Goal: Navigation & Orientation: Understand site structure

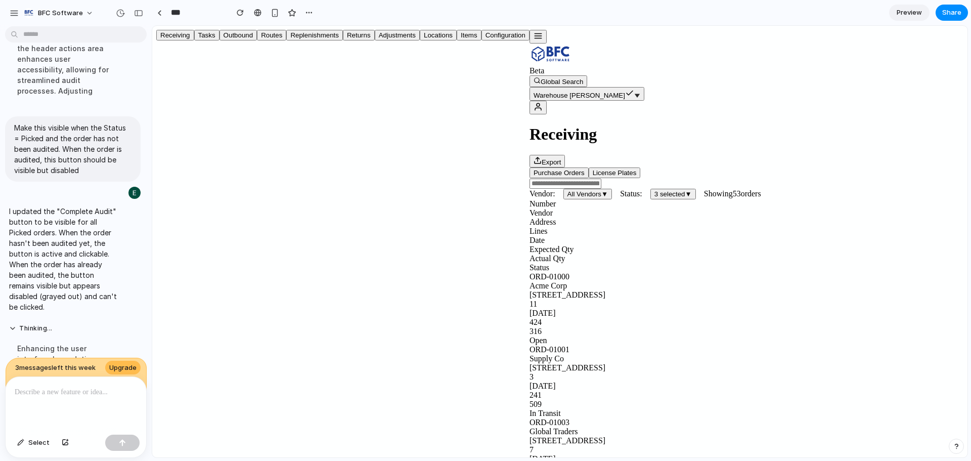
scroll to position [3686, 0]
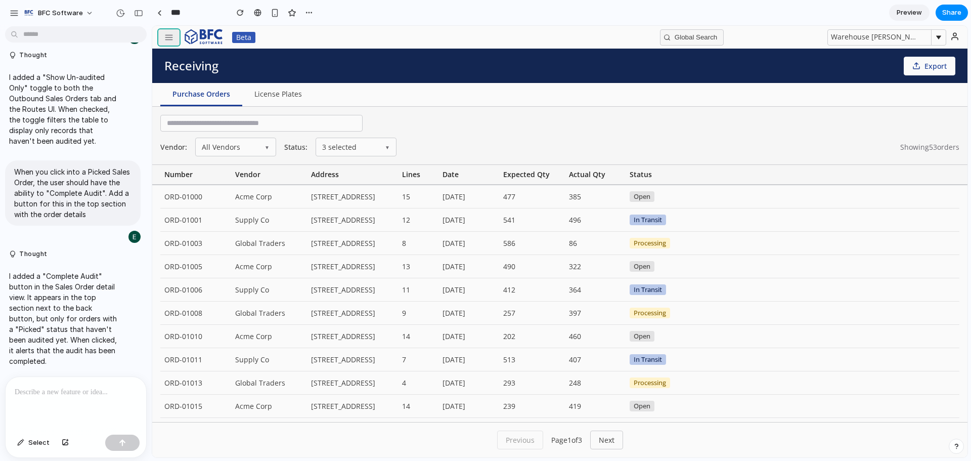
click at [171, 30] on button "button" at bounding box center [168, 37] width 21 height 16
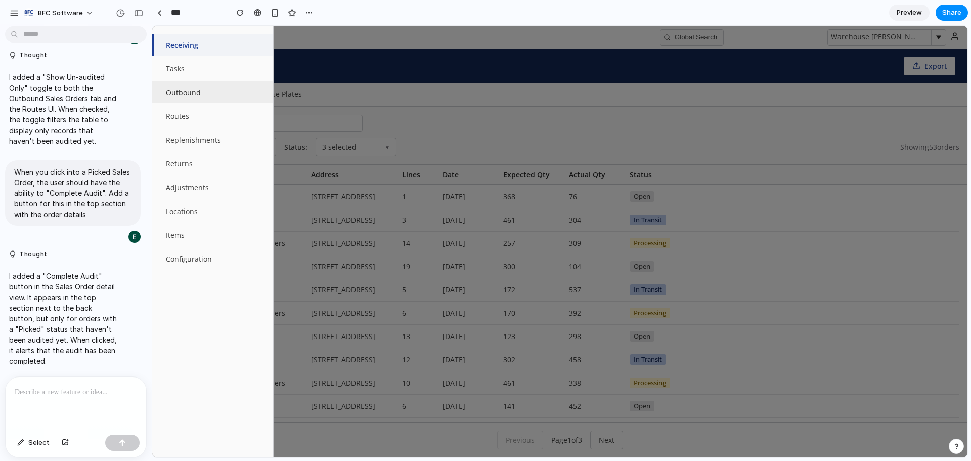
click at [188, 95] on button "Outbound" at bounding box center [212, 92] width 121 height 22
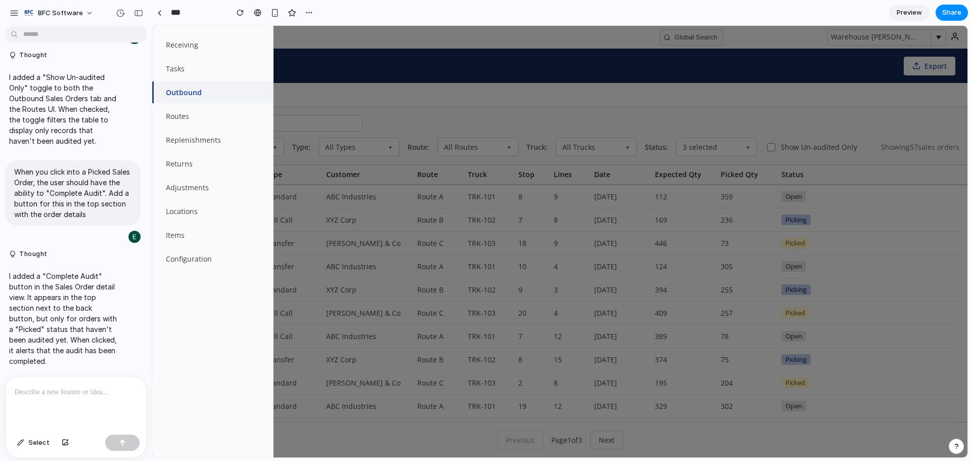
click at [359, 84] on div at bounding box center [559, 241] width 815 height 431
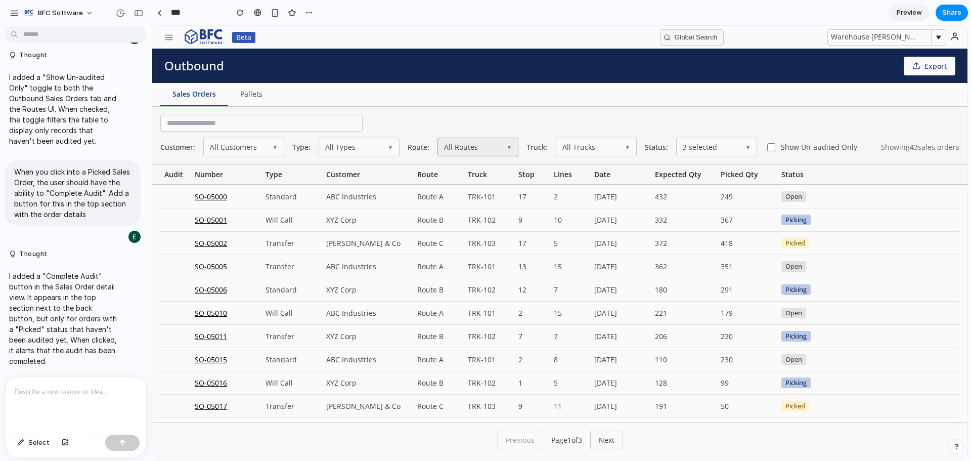
click at [486, 154] on button "All Routes ▼" at bounding box center [478, 147] width 81 height 19
click at [361, 147] on button "All Types ▼" at bounding box center [359, 147] width 81 height 19
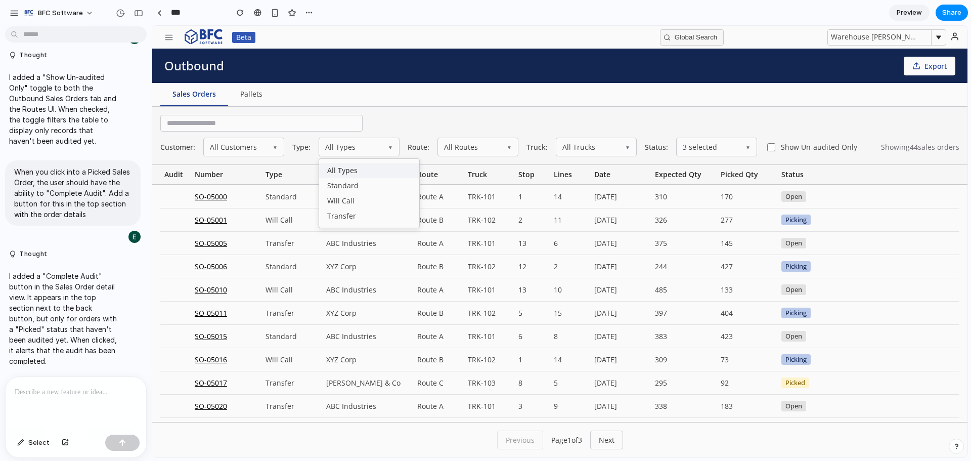
click at [632, 106] on div "Sales Orders Pallets" at bounding box center [559, 95] width 815 height 24
click at [695, 147] on button "3 selected ▼" at bounding box center [716, 147] width 81 height 19
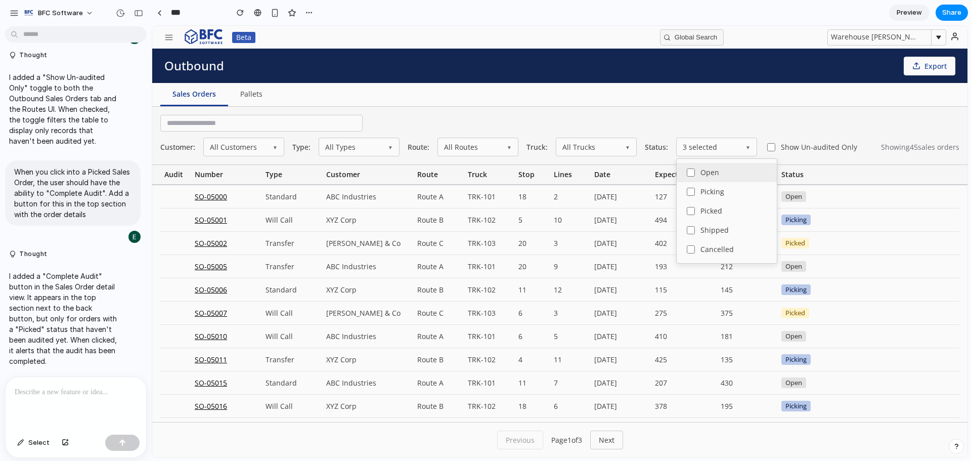
click at [707, 174] on span "Open" at bounding box center [710, 172] width 19 height 7
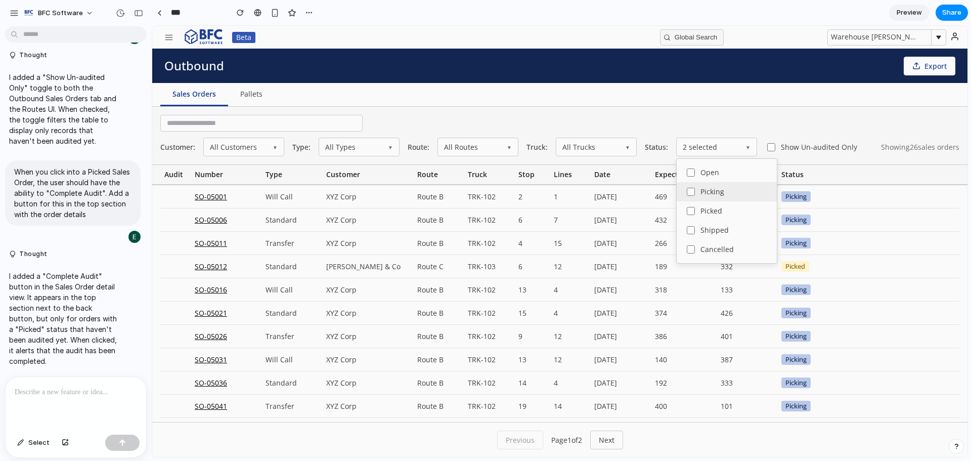
click at [708, 193] on span "Picking" at bounding box center [713, 191] width 24 height 7
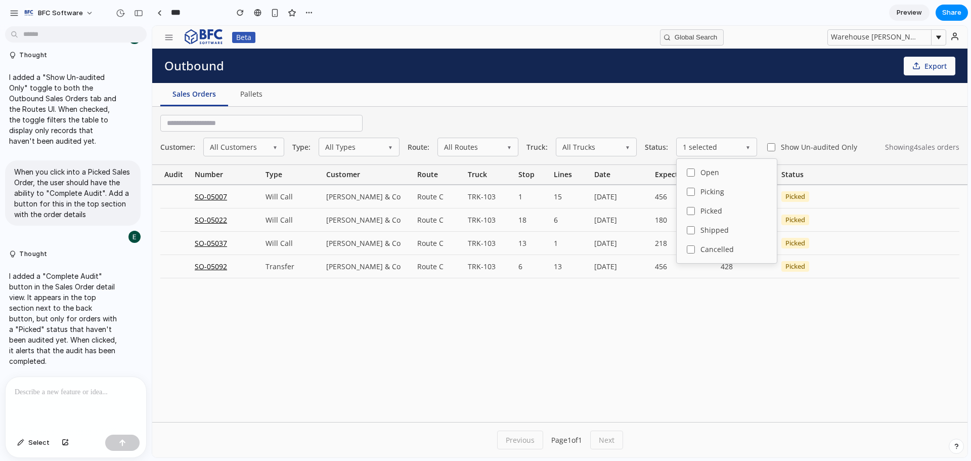
click at [741, 124] on div "Customer: All Customers ▼ Type: All Types ▼ Route: All Routes ▼ Truck: All Truc…" at bounding box center [559, 136] width 815 height 58
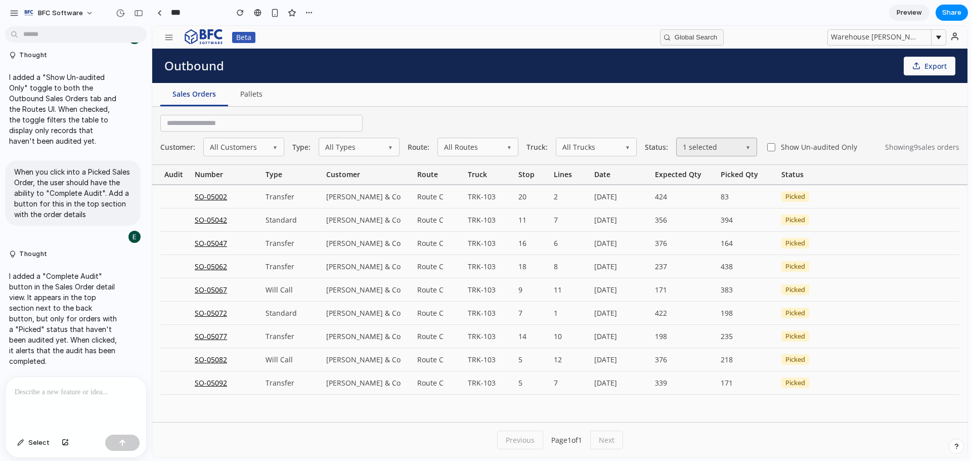
click at [727, 154] on button "1 selected ▼" at bounding box center [716, 147] width 81 height 19
click at [761, 103] on div "Sales Orders Pallets" at bounding box center [559, 95] width 815 height 24
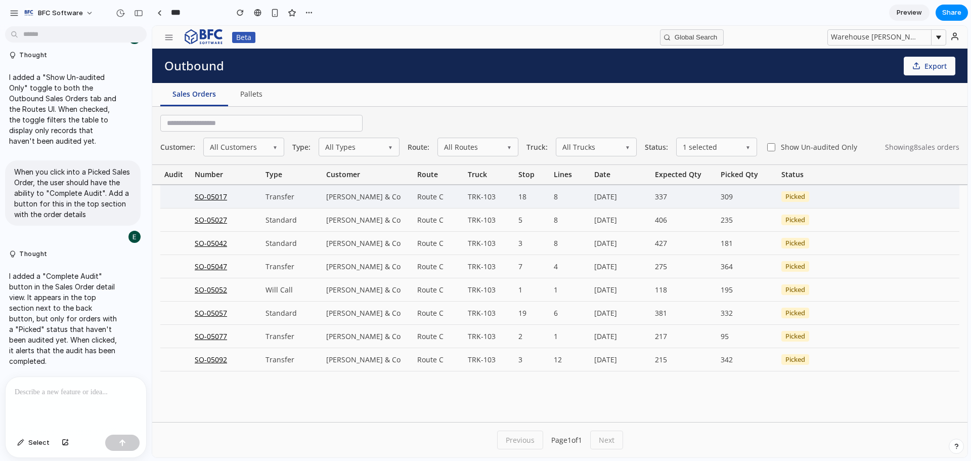
click at [200, 199] on div "SO-05017" at bounding box center [226, 196] width 71 height 23
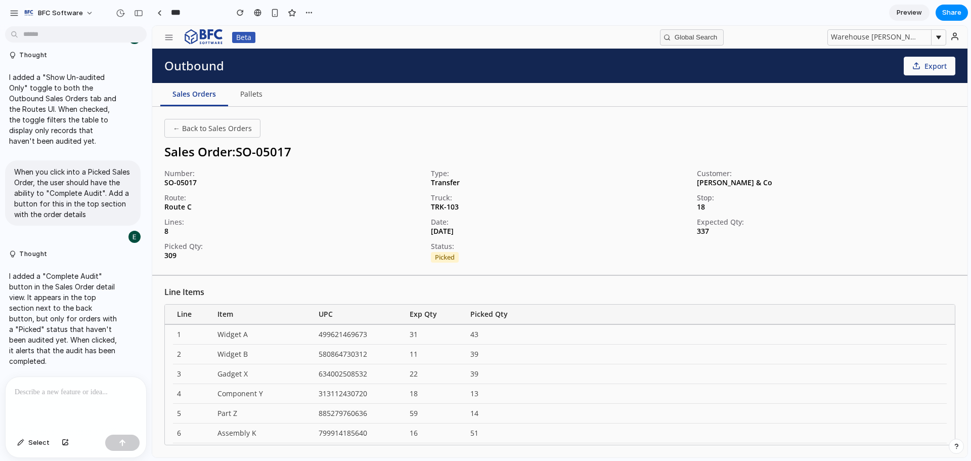
click at [71, 396] on div at bounding box center [76, 404] width 141 height 54
click at [28, 448] on button "Select" at bounding box center [33, 443] width 42 height 16
click at [318, 123] on div at bounding box center [559, 241] width 815 height 431
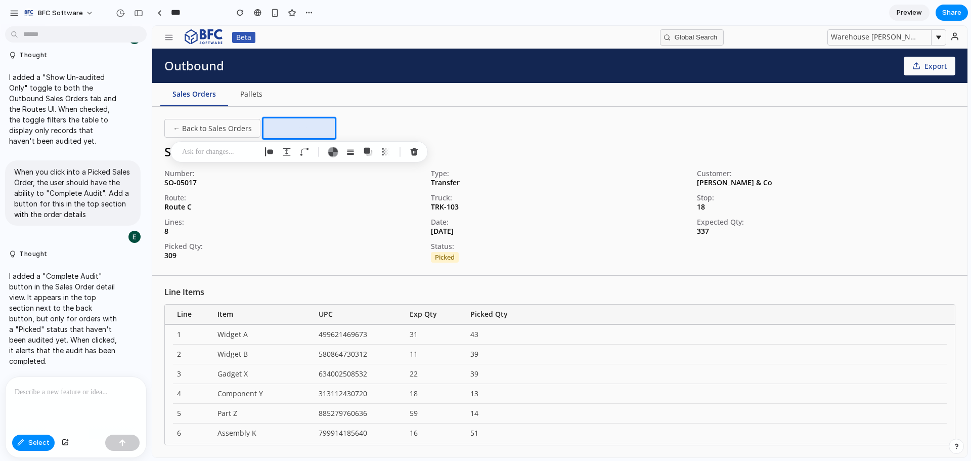
click at [235, 153] on p at bounding box center [219, 152] width 75 height 12
click at [299, 151] on p "**********" at bounding box center [283, 153] width 158 height 12
click at [366, 157] on div "**********" at bounding box center [298, 174] width 213 height 66
click at [354, 151] on p "**********" at bounding box center [283, 153] width 158 height 12
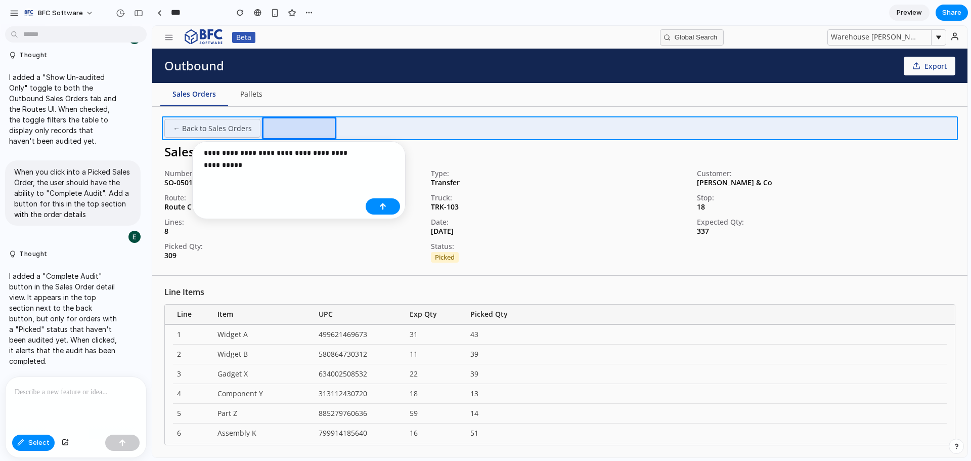
click at [474, 128] on div at bounding box center [559, 241] width 815 height 431
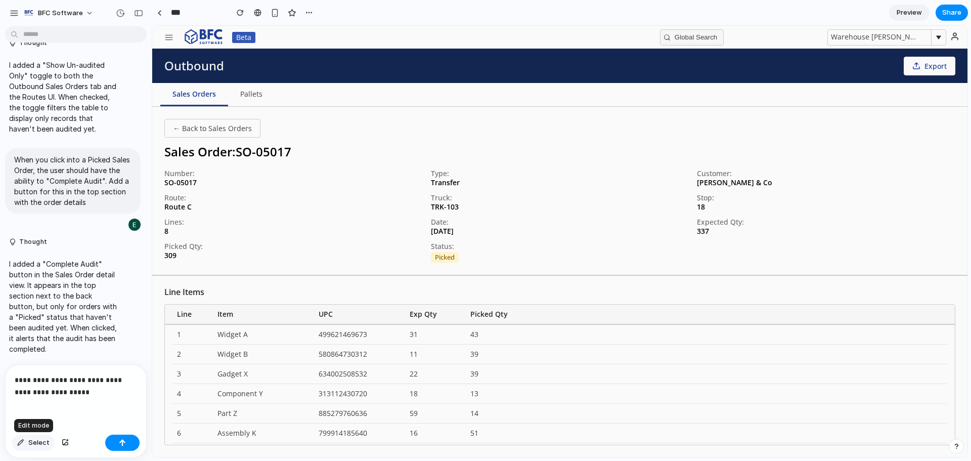
click at [36, 443] on span "Select" at bounding box center [38, 443] width 21 height 10
click at [293, 120] on div at bounding box center [559, 241] width 815 height 431
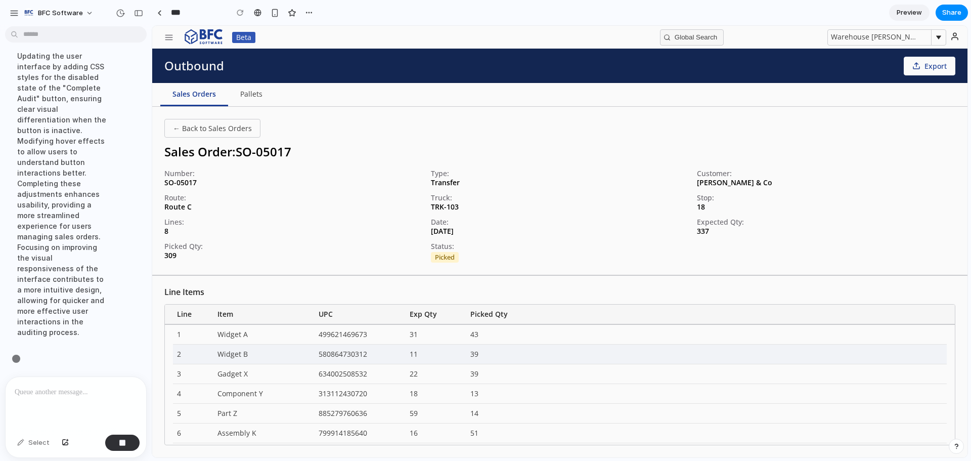
scroll to position [3930, 0]
click at [199, 133] on button "← Back to Sales Orders" at bounding box center [212, 128] width 96 height 19
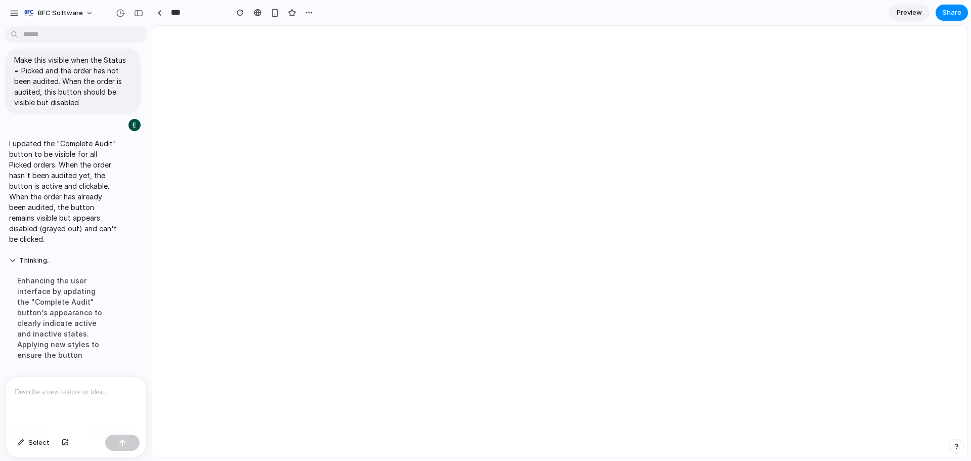
scroll to position [0, 0]
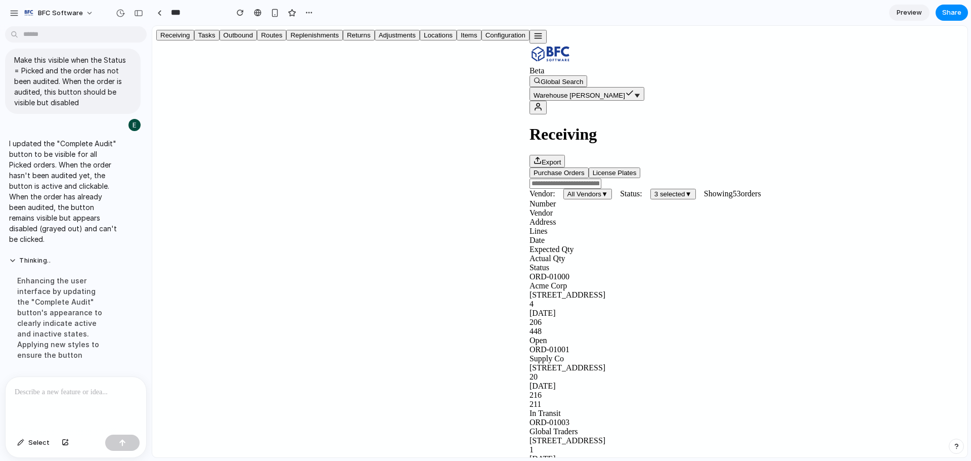
click at [530, 41] on button "button" at bounding box center [538, 37] width 17 height 14
click at [200, 40] on button "Tasks" at bounding box center [206, 35] width 25 height 11
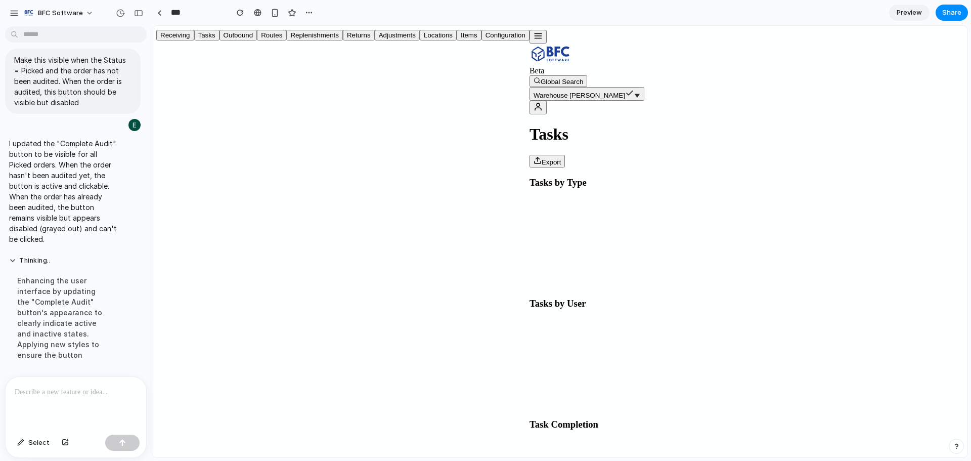
click at [220, 40] on button "Outbound" at bounding box center [239, 35] width 38 height 11
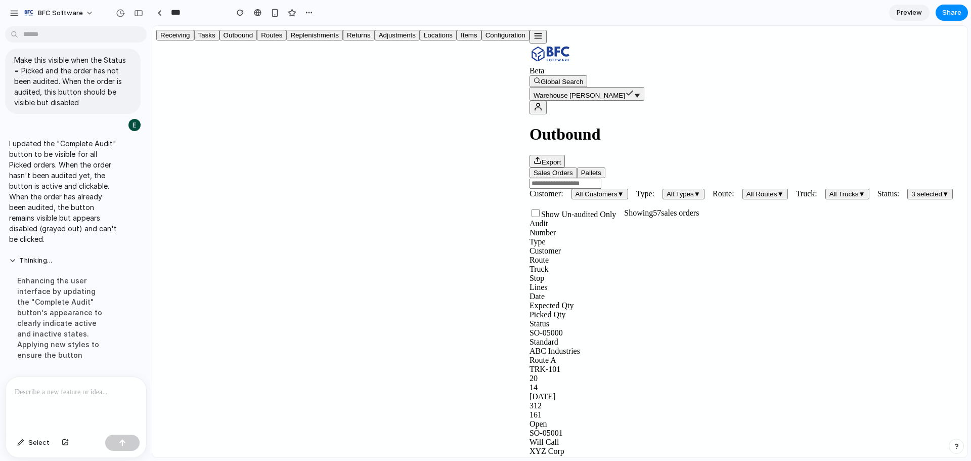
click at [616, 207] on label "Show Un-audited Only" at bounding box center [573, 213] width 87 height 12
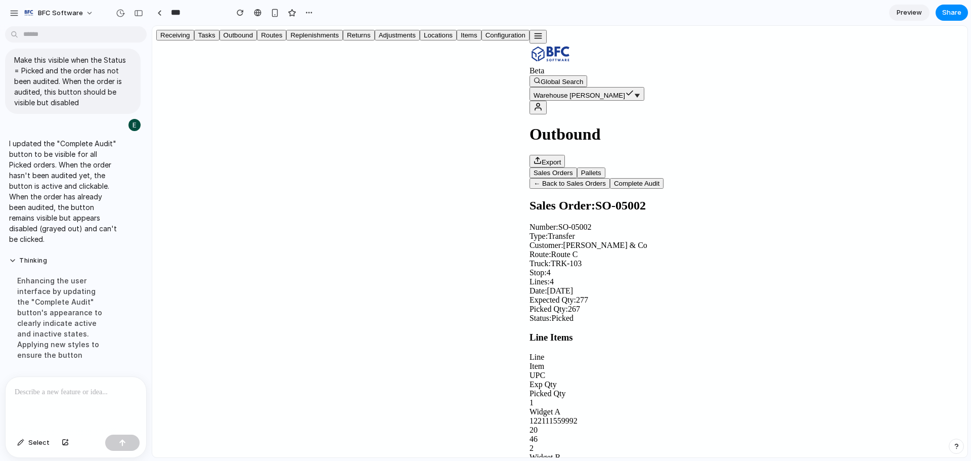
click at [530, 178] on button "← Back to Sales Orders" at bounding box center [570, 183] width 80 height 11
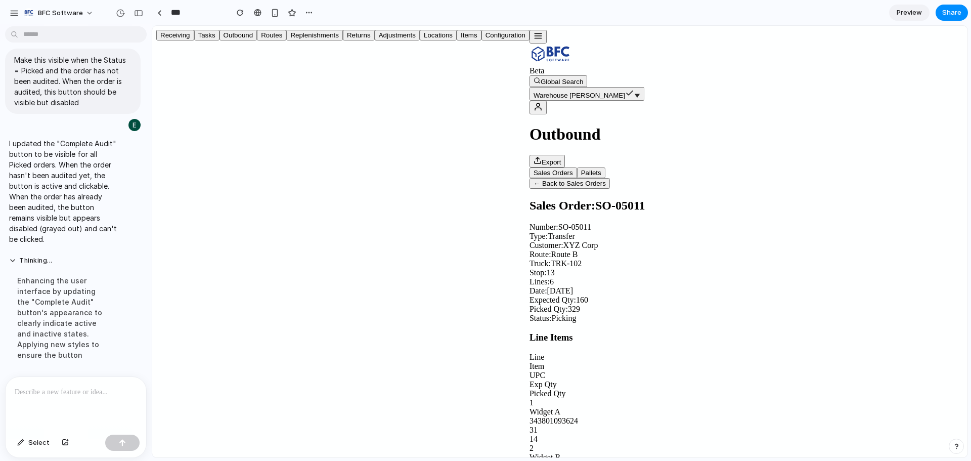
click at [534, 38] on icon "button" at bounding box center [538, 35] width 9 height 9
click at [457, 40] on button "Items" at bounding box center [469, 35] width 25 height 11
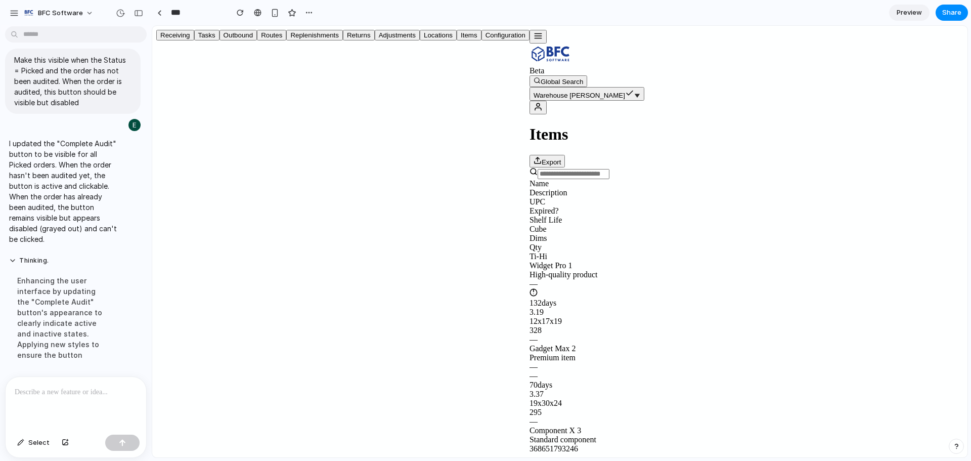
click at [26, 386] on p at bounding box center [74, 392] width 118 height 12
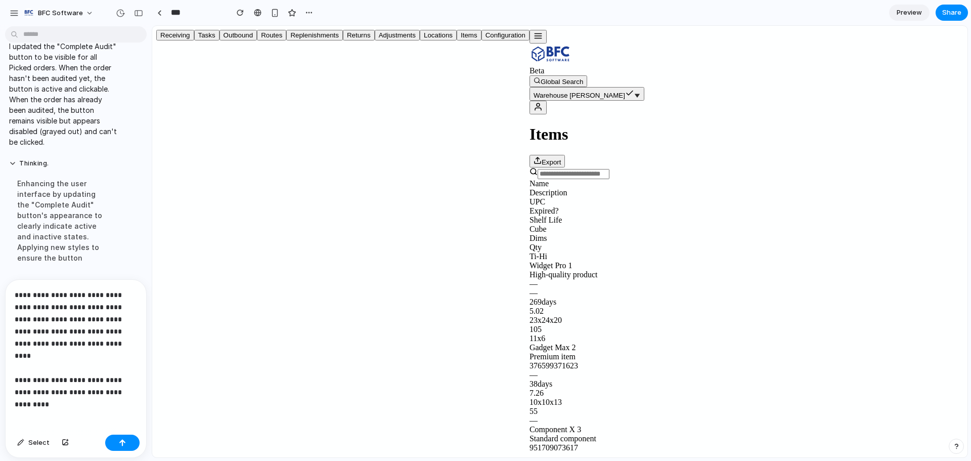
scroll to position [3775, 0]
click at [534, 36] on icon "button" at bounding box center [538, 35] width 9 height 9
click at [420, 40] on button "Locations" at bounding box center [438, 35] width 37 height 11
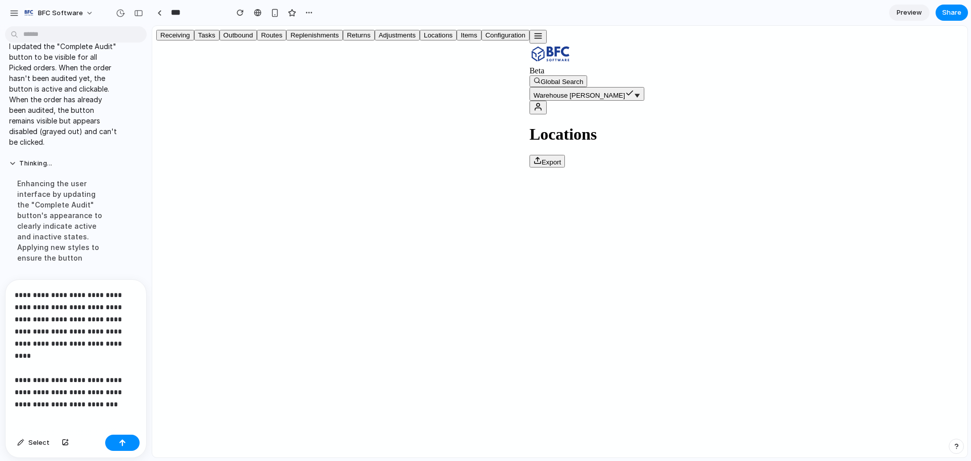
click at [156, 37] on div at bounding box center [156, 99] width 0 height 138
click at [530, 44] on button "button" at bounding box center [538, 37] width 17 height 14
click at [101, 391] on p "**********" at bounding box center [74, 343] width 118 height 109
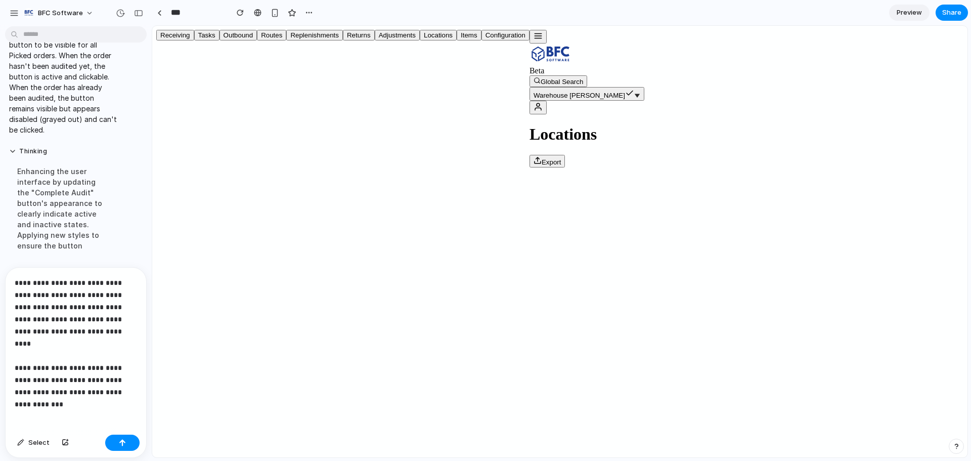
scroll to position [3787, 0]
drag, startPoint x: 77, startPoint y: 389, endPoint x: 14, endPoint y: 388, distance: 63.2
click at [14, 388] on div "**********" at bounding box center [76, 349] width 141 height 163
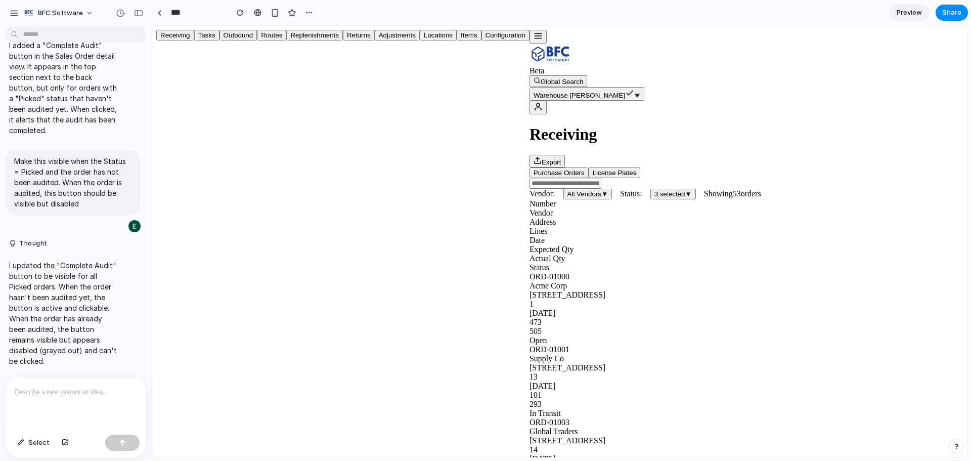
click at [534, 37] on icon "button" at bounding box center [538, 35] width 9 height 9
click at [220, 40] on button "Outbound" at bounding box center [239, 35] width 38 height 11
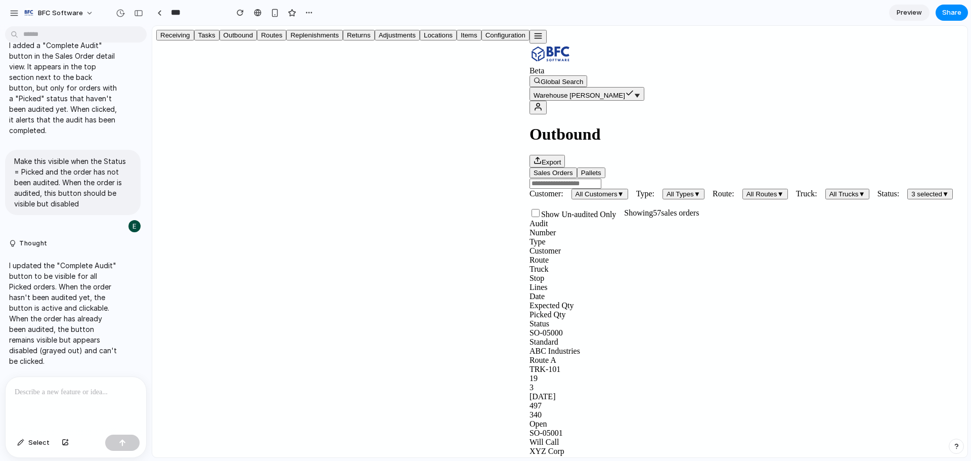
click at [222, 40] on button "Outbound" at bounding box center [239, 35] width 38 height 11
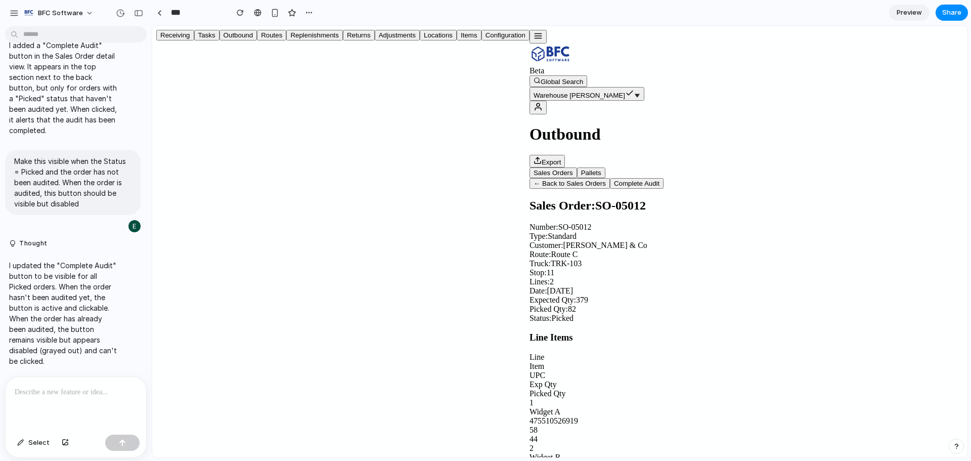
click at [46, 390] on p at bounding box center [76, 392] width 122 height 12
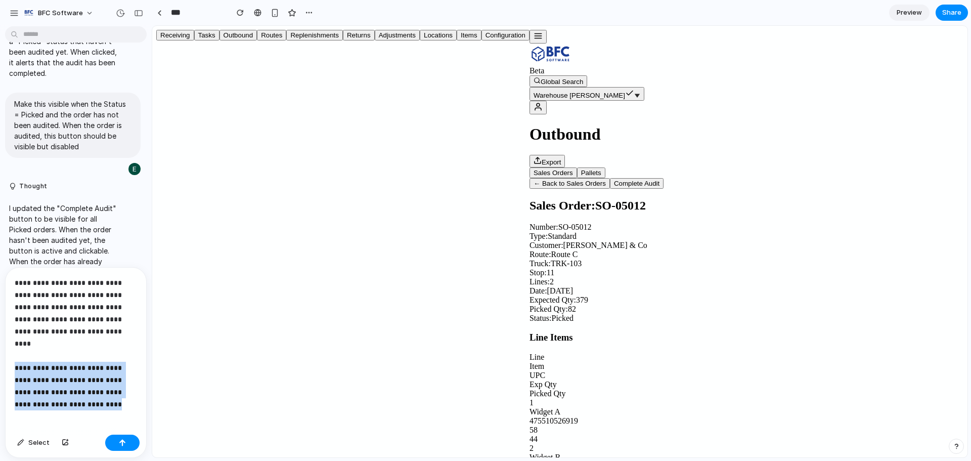
drag, startPoint x: 79, startPoint y: 388, endPoint x: 8, endPoint y: 347, distance: 82.3
click at [8, 347] on div "**********" at bounding box center [76, 349] width 141 height 163
copy p "**********"
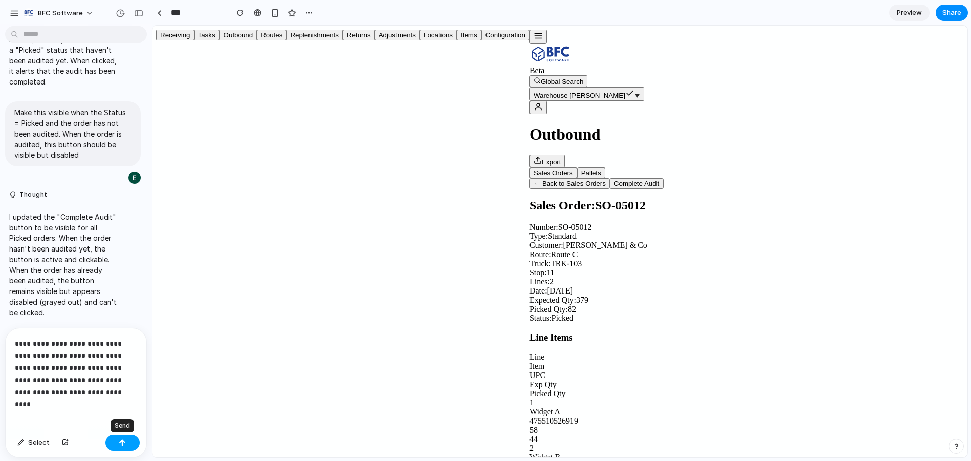
click at [121, 447] on button "button" at bounding box center [122, 443] width 34 height 16
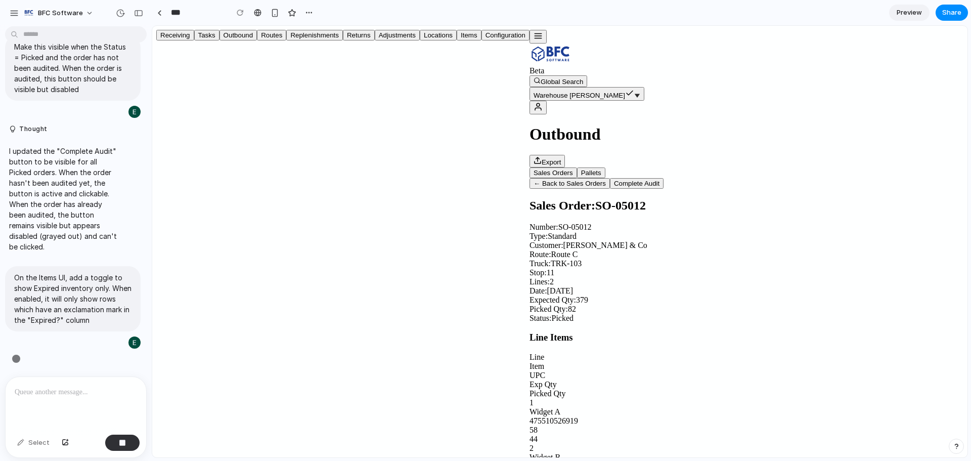
scroll to position [3670, 0]
click at [62, 377] on div at bounding box center [76, 404] width 141 height 54
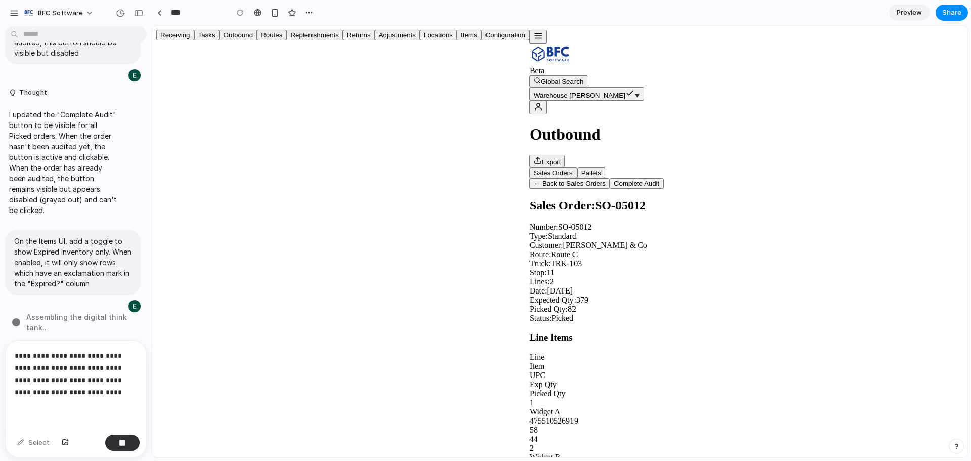
click at [534, 39] on icon "button" at bounding box center [538, 35] width 9 height 9
click at [194, 40] on button "Receiving" at bounding box center [175, 35] width 38 height 11
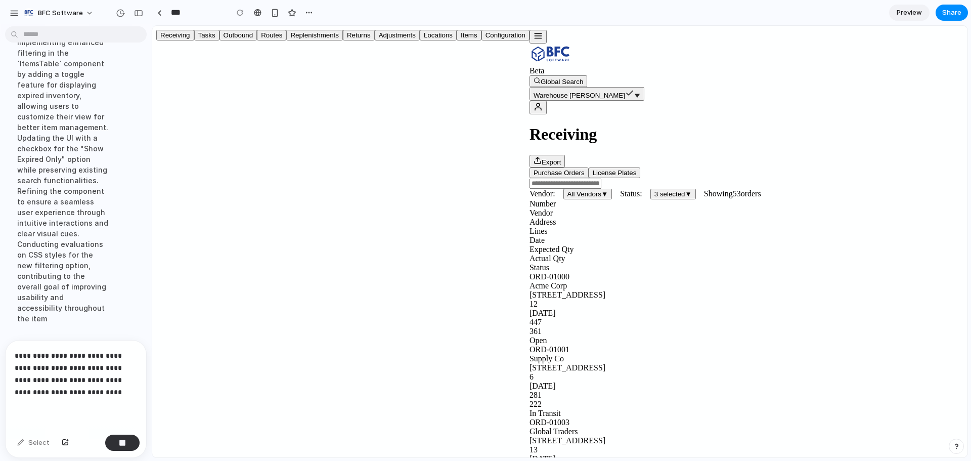
scroll to position [4030, 0]
click at [589, 167] on button "License Plates" at bounding box center [615, 172] width 52 height 11
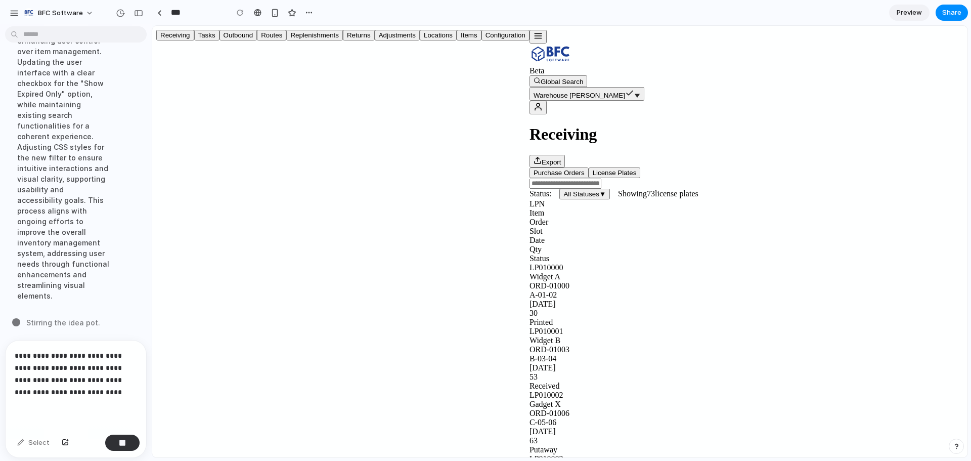
click at [530, 38] on button "button" at bounding box center [538, 37] width 17 height 14
click at [194, 40] on button "Tasks" at bounding box center [206, 35] width 25 height 11
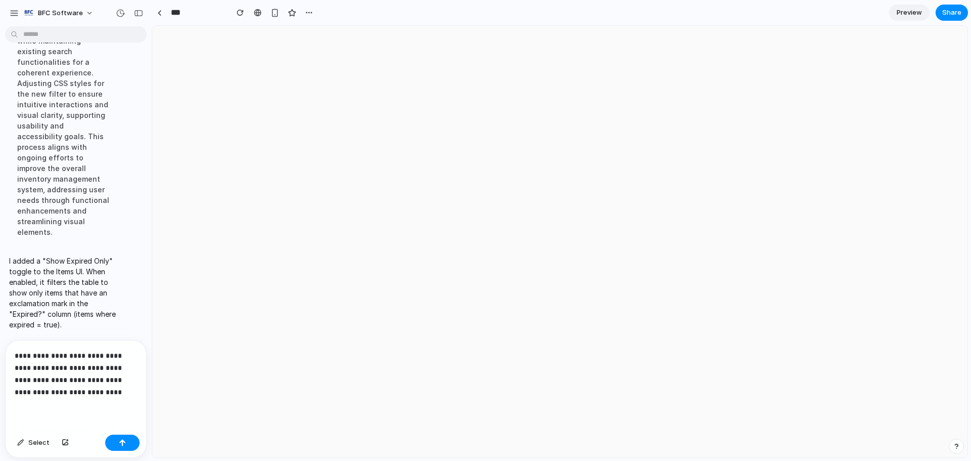
scroll to position [0, 0]
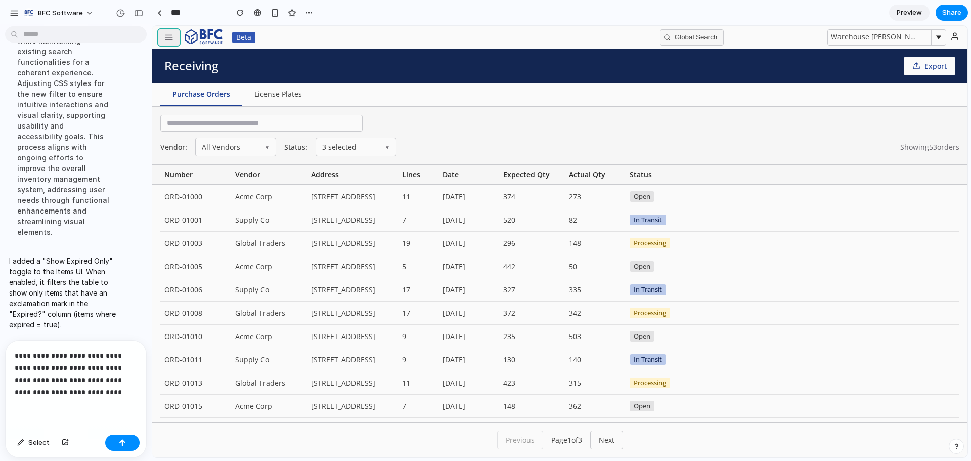
click at [172, 41] on icon "button" at bounding box center [168, 37] width 9 height 9
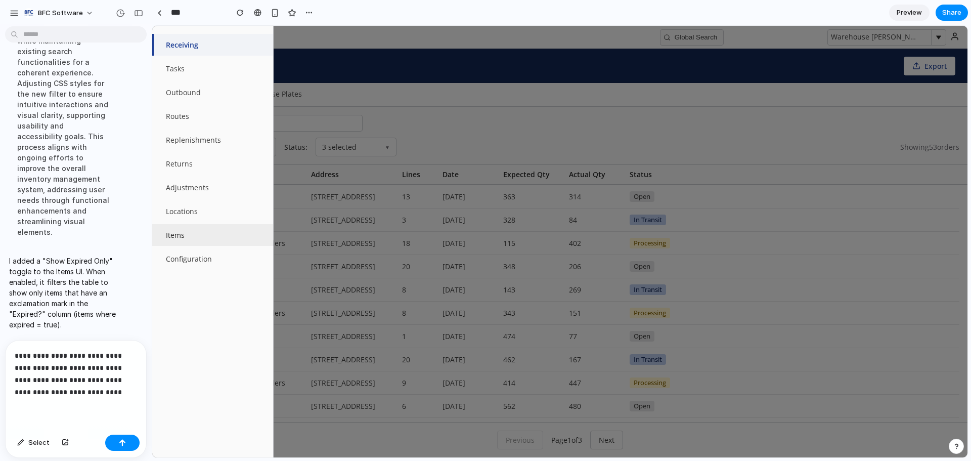
click at [203, 234] on button "Items" at bounding box center [212, 235] width 121 height 22
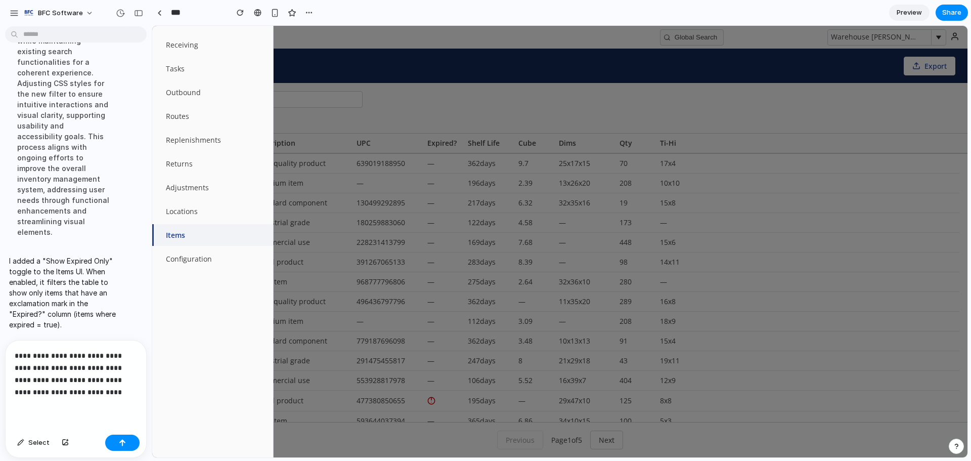
click at [459, 66] on div at bounding box center [559, 241] width 815 height 431
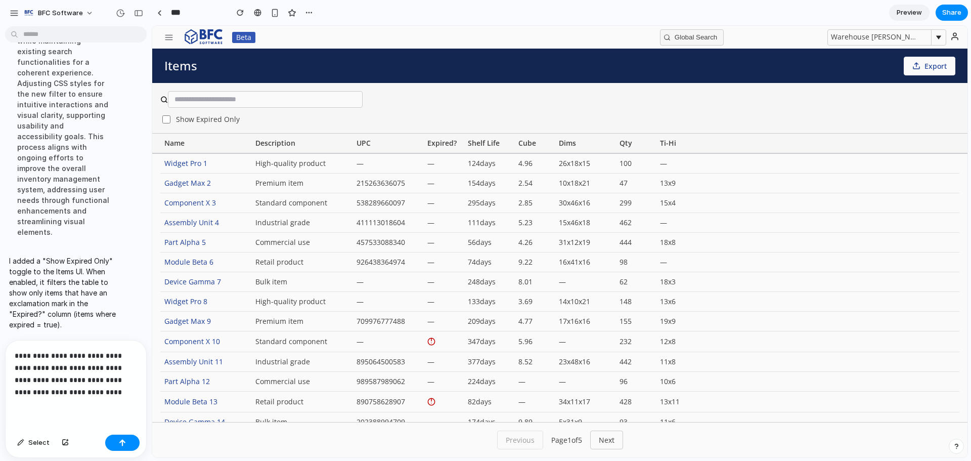
click at [201, 120] on span "Show Expired Only" at bounding box center [208, 119] width 64 height 7
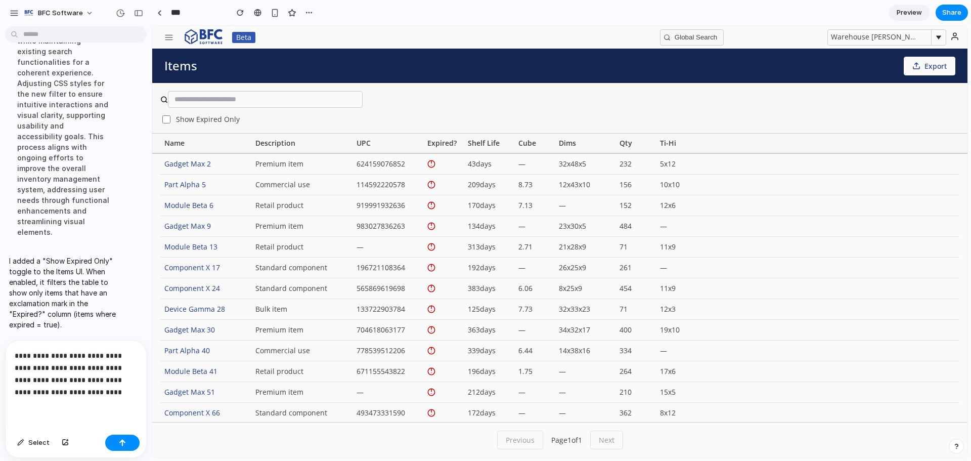
click at [201, 120] on span "Show Expired Only" at bounding box center [208, 119] width 64 height 7
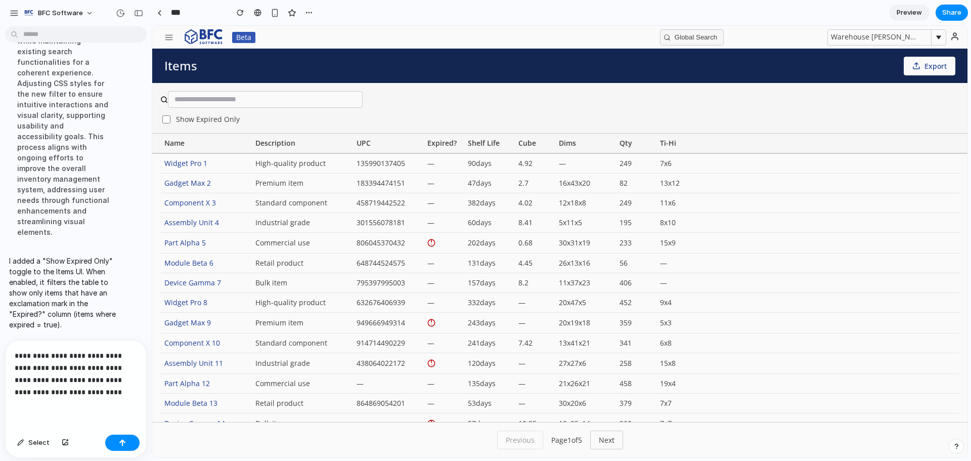
click at [87, 397] on div "**********" at bounding box center [76, 385] width 141 height 90
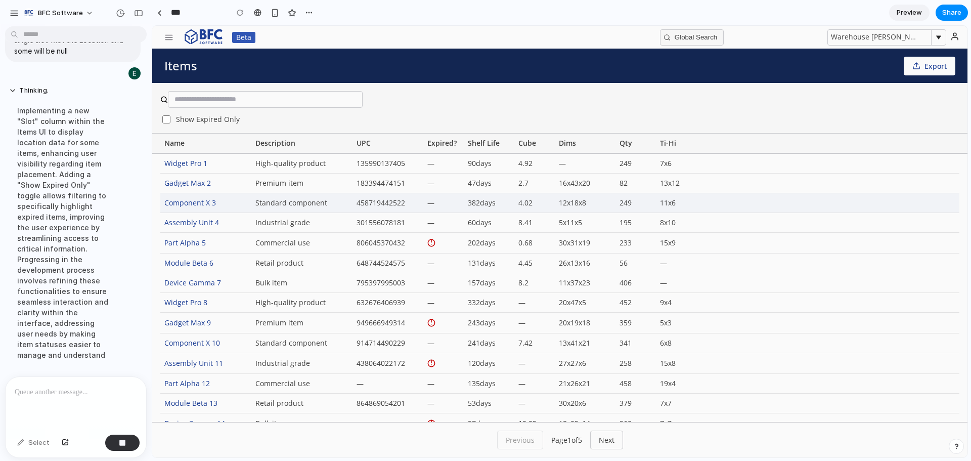
scroll to position [3919, 0]
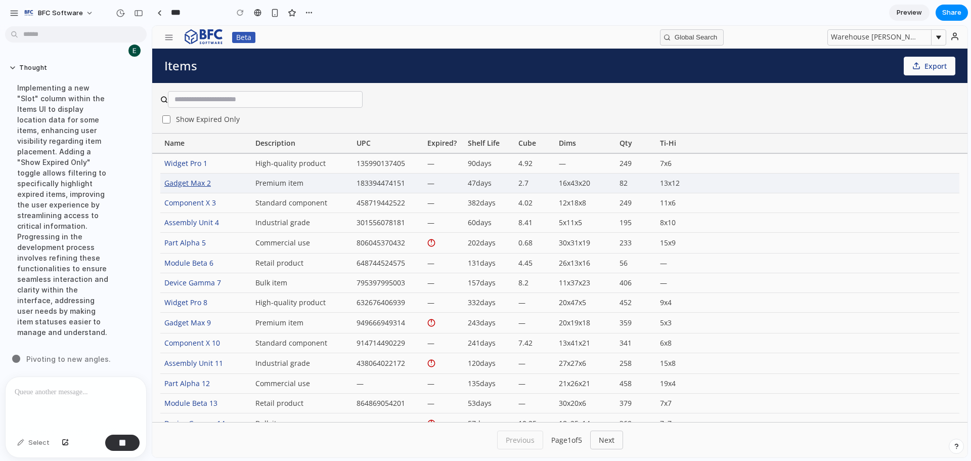
click at [197, 188] on div "Gadget Max 2" at bounding box center [205, 183] width 91 height 19
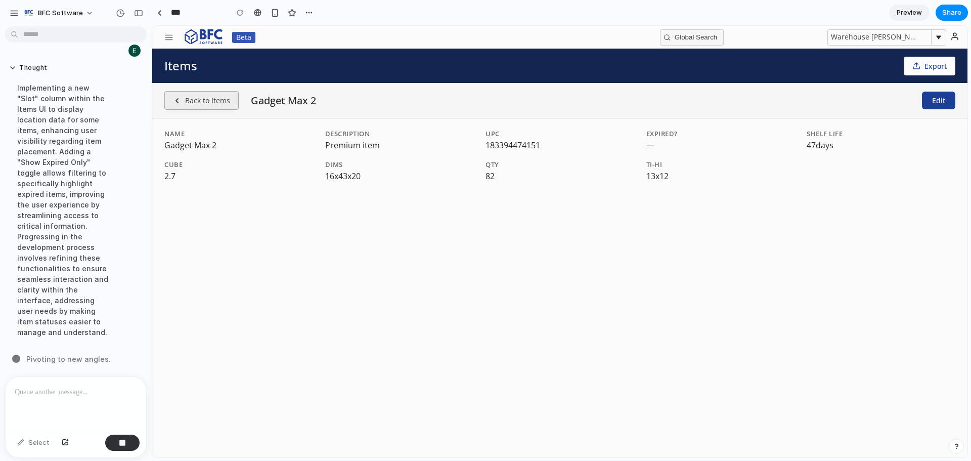
click at [186, 102] on button "Back to Items" at bounding box center [201, 100] width 74 height 19
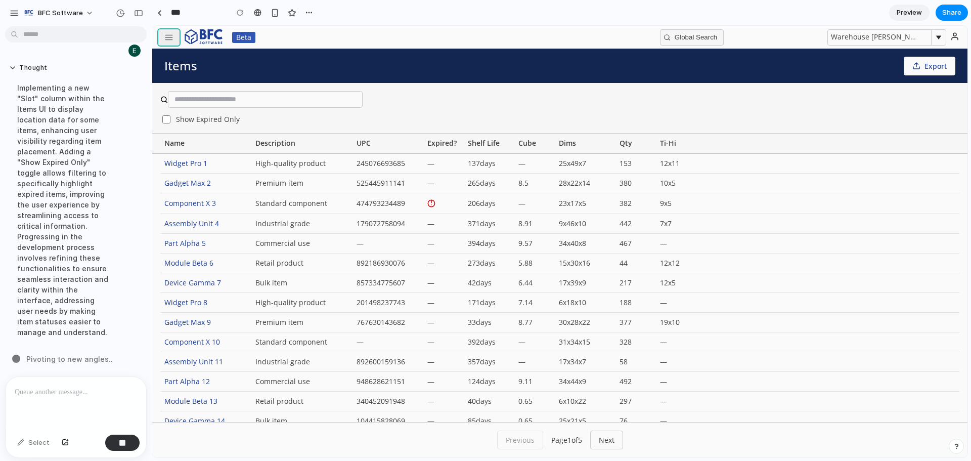
click at [174, 44] on button "button" at bounding box center [168, 37] width 21 height 16
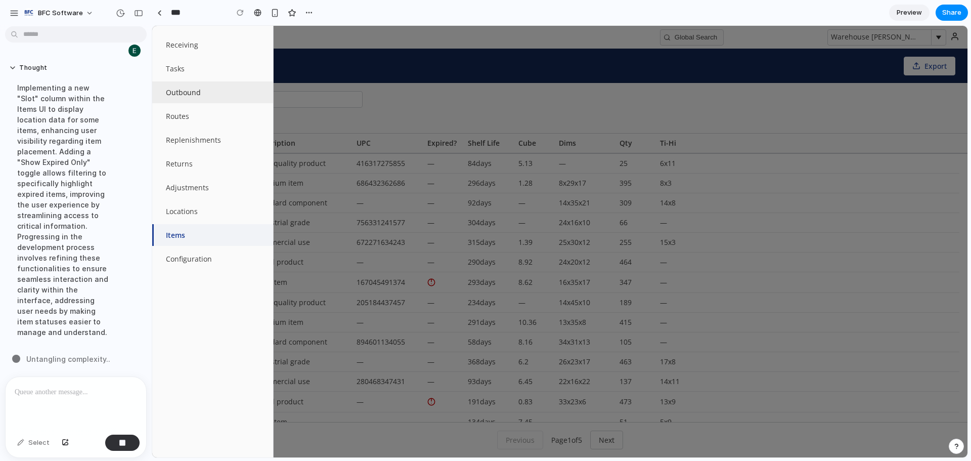
click at [189, 90] on button "Outbound" at bounding box center [212, 92] width 121 height 22
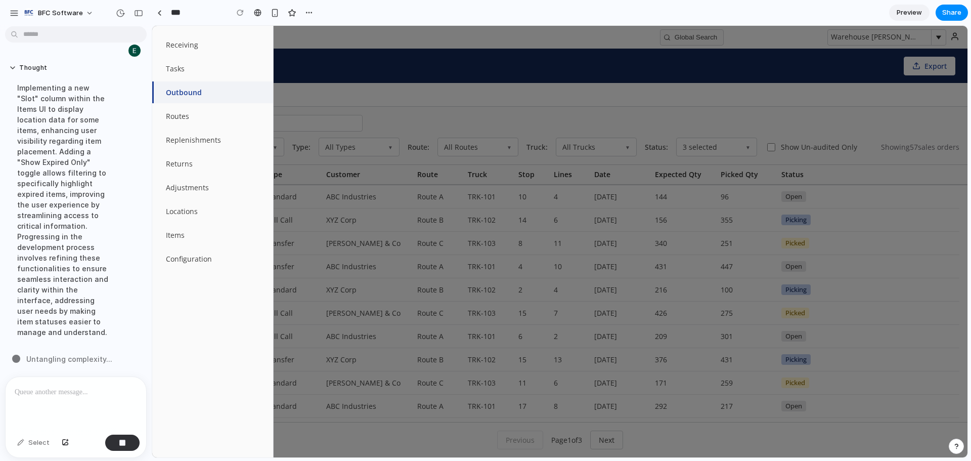
click at [540, 84] on div at bounding box center [559, 241] width 815 height 431
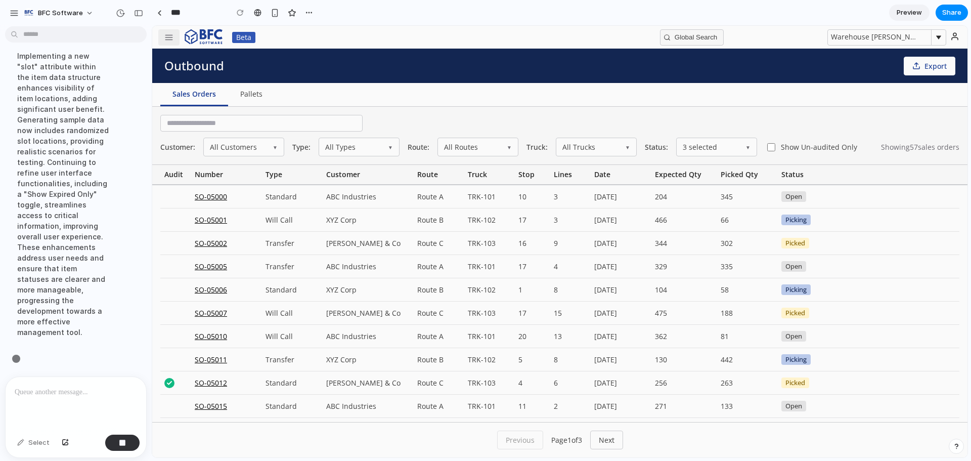
scroll to position [3941, 0]
click at [217, 244] on div "SO-05002" at bounding box center [226, 243] width 71 height 23
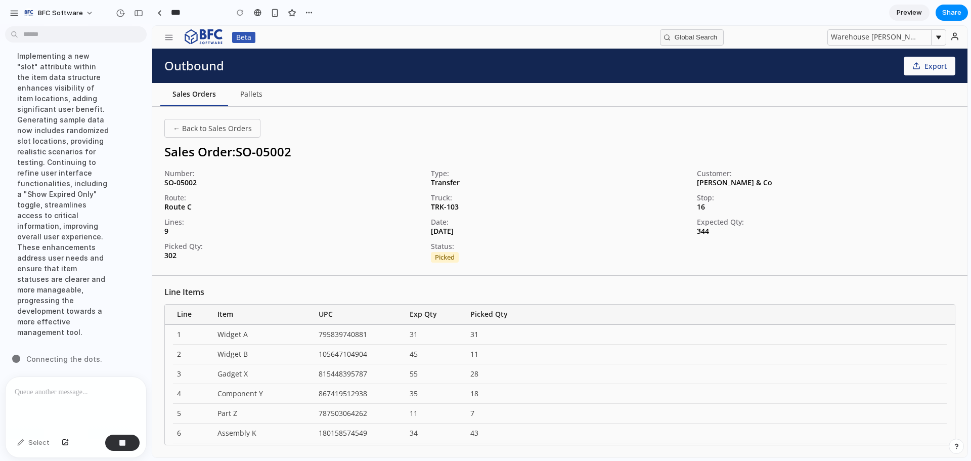
click at [207, 97] on button "Sales Orders" at bounding box center [194, 94] width 68 height 23
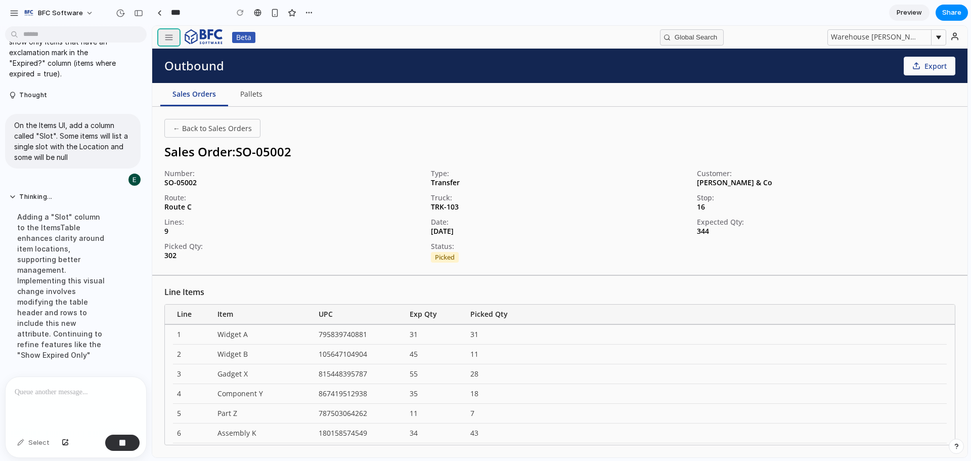
click at [175, 41] on button "button" at bounding box center [168, 37] width 21 height 16
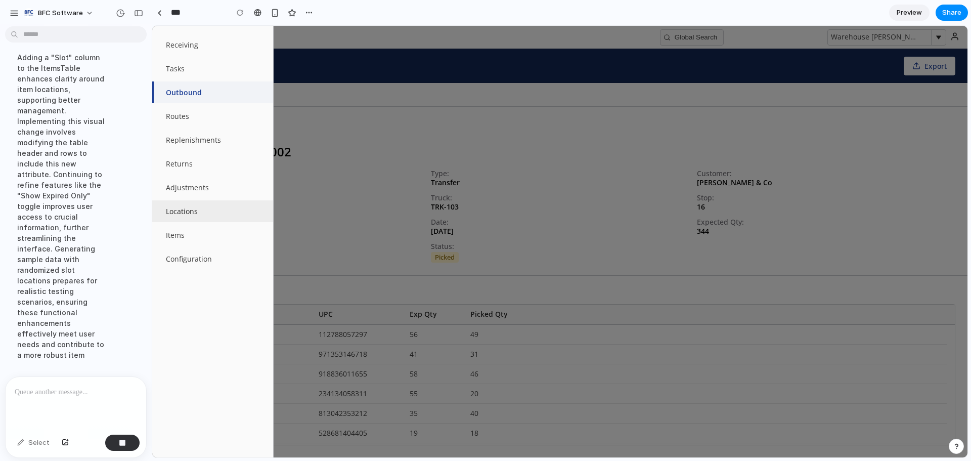
scroll to position [3951, 0]
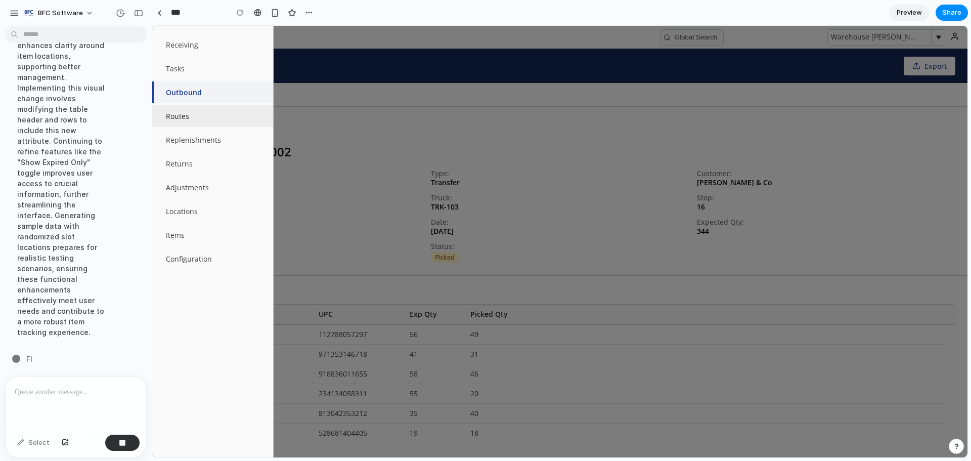
click at [199, 116] on button "Routes" at bounding box center [212, 116] width 121 height 22
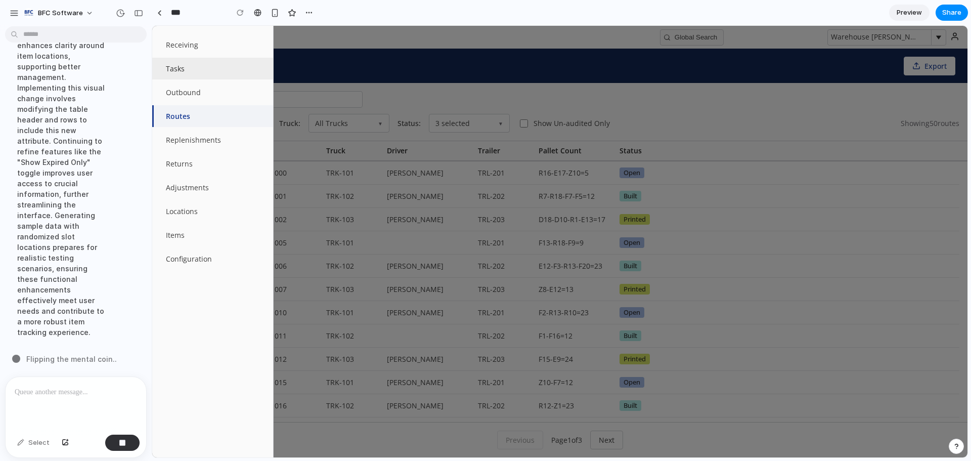
click at [185, 71] on button "Tasks" at bounding box center [212, 69] width 121 height 22
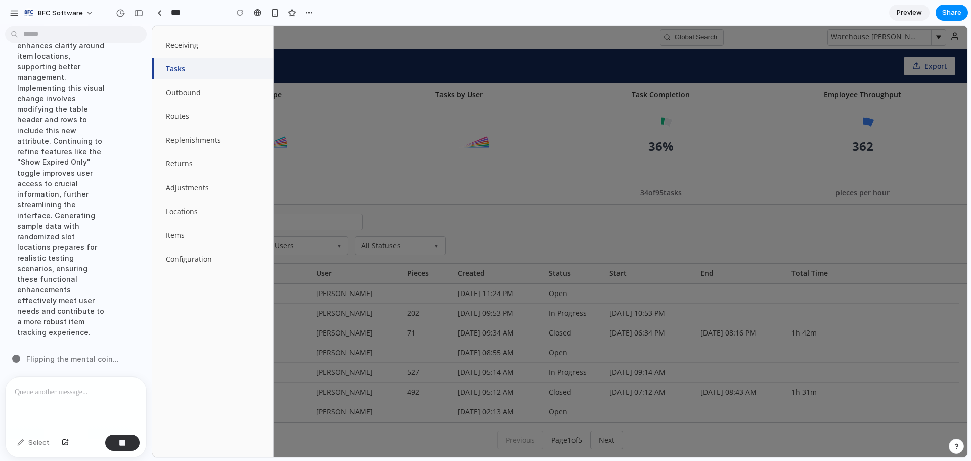
click at [443, 97] on div at bounding box center [559, 241] width 815 height 431
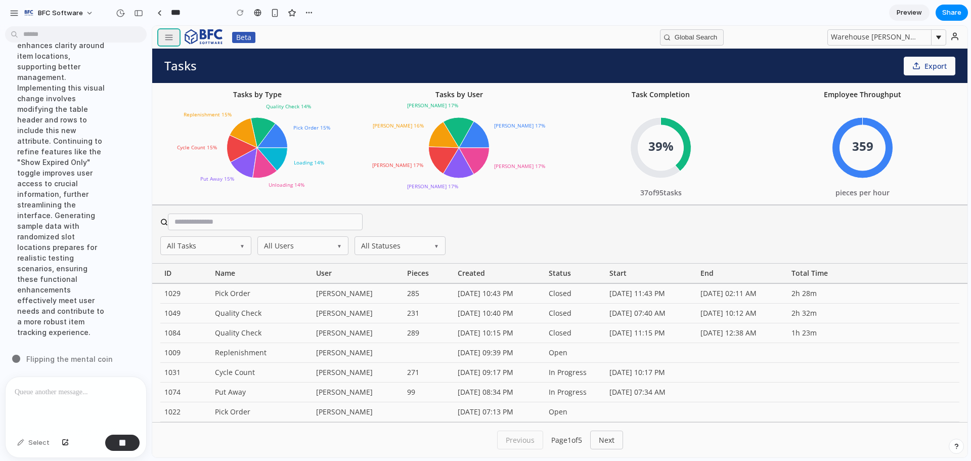
click at [168, 39] on icon "button" at bounding box center [168, 37] width 9 height 9
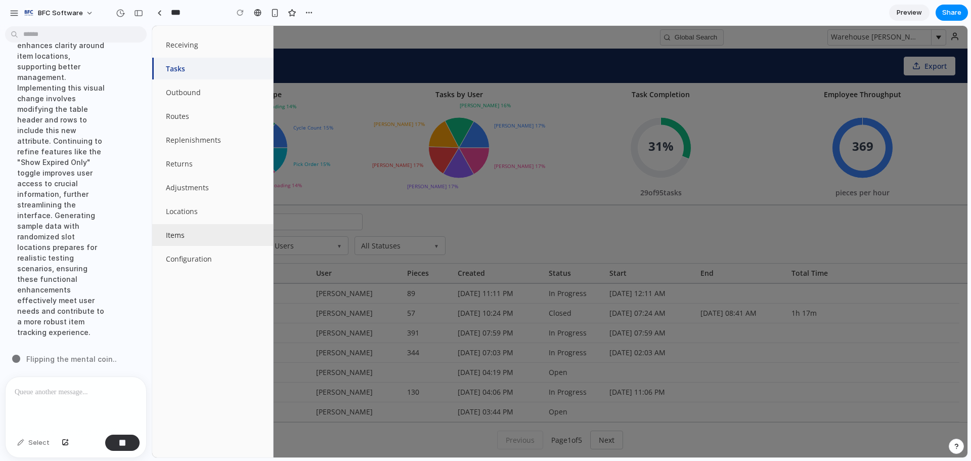
click at [191, 230] on button "Items" at bounding box center [212, 235] width 121 height 22
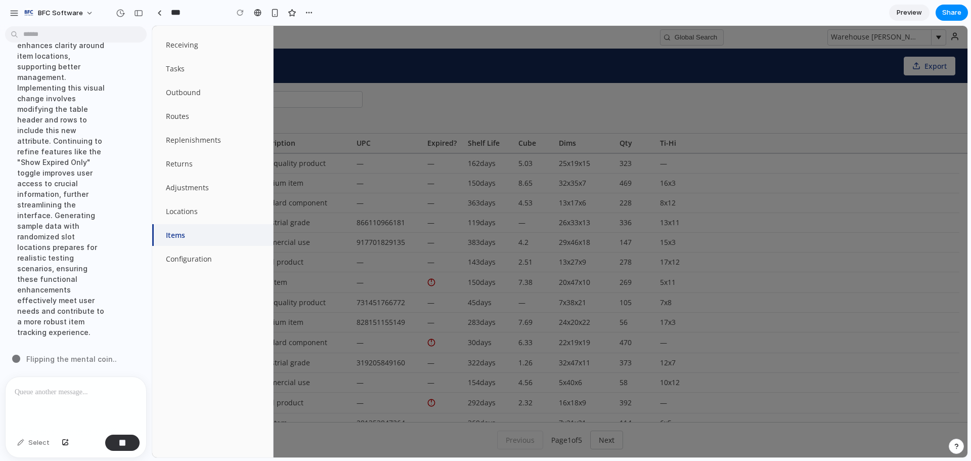
click at [496, 104] on div at bounding box center [559, 241] width 815 height 431
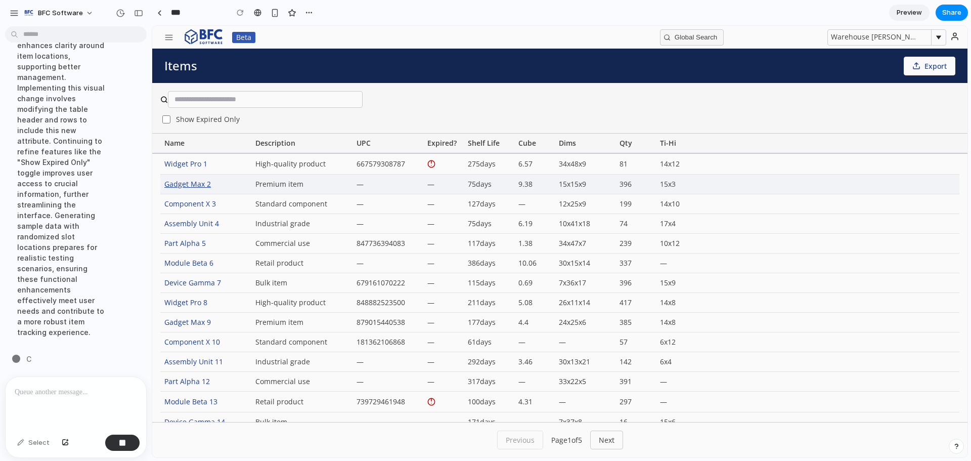
click at [190, 188] on div "Gadget Max 2" at bounding box center [205, 184] width 91 height 19
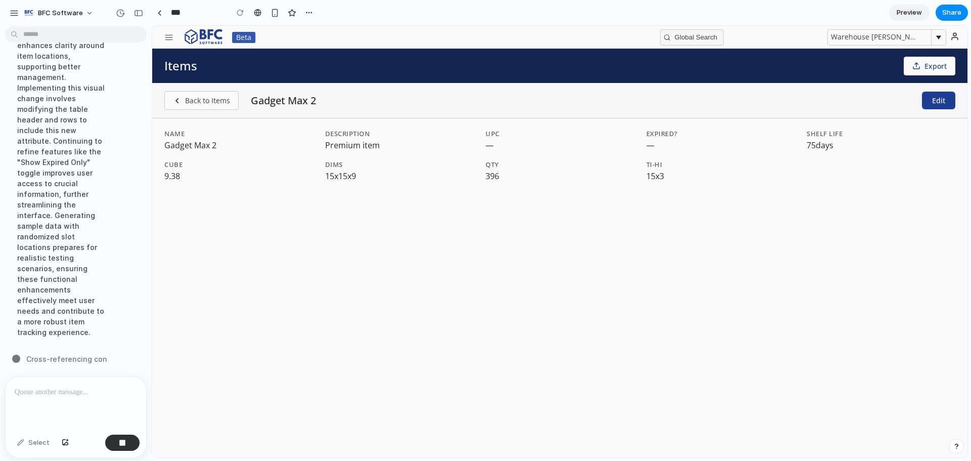
click at [60, 396] on div at bounding box center [76, 404] width 141 height 54
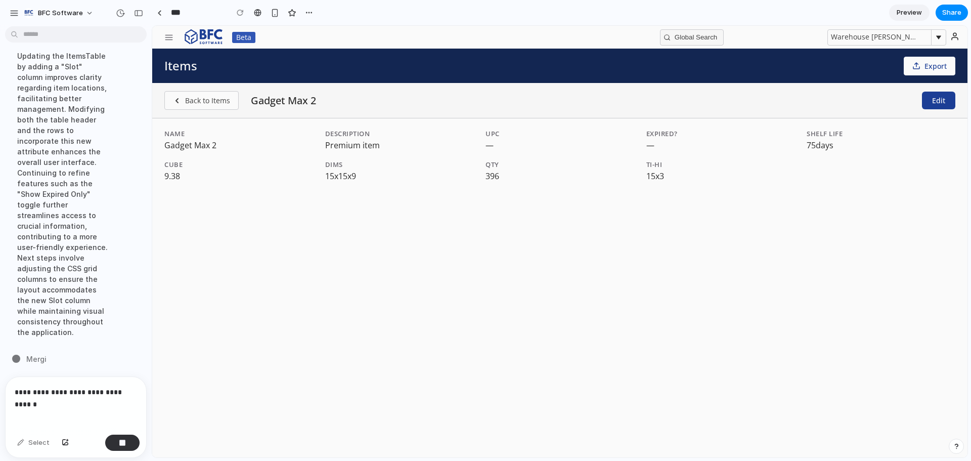
scroll to position [3942, 0]
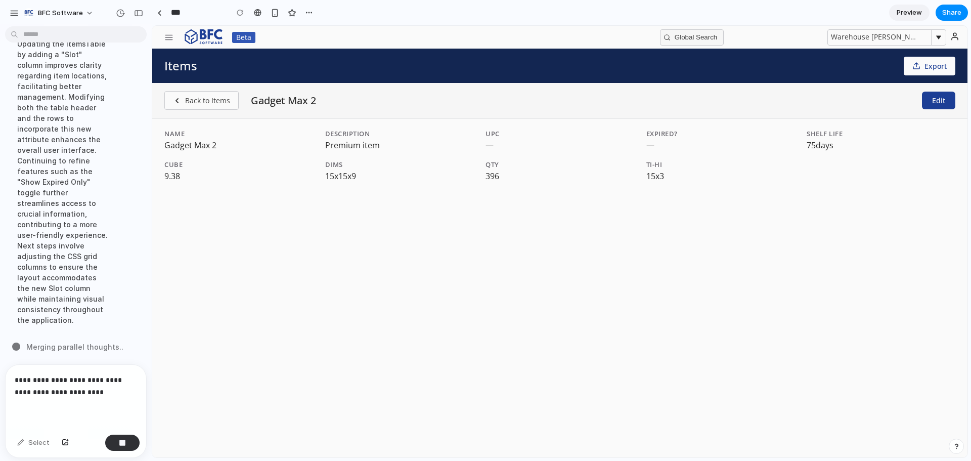
click at [36, 387] on p "**********" at bounding box center [74, 386] width 118 height 24
click at [126, 395] on div "**********" at bounding box center [76, 398] width 141 height 66
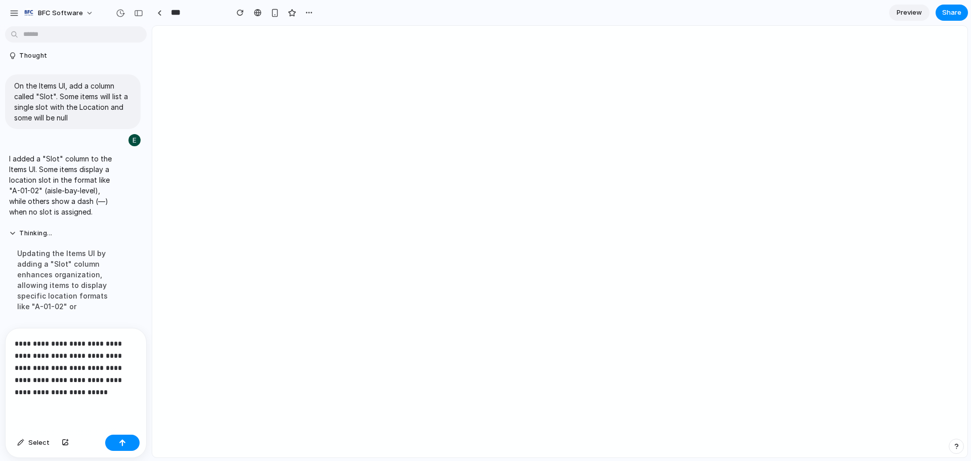
scroll to position [0, 0]
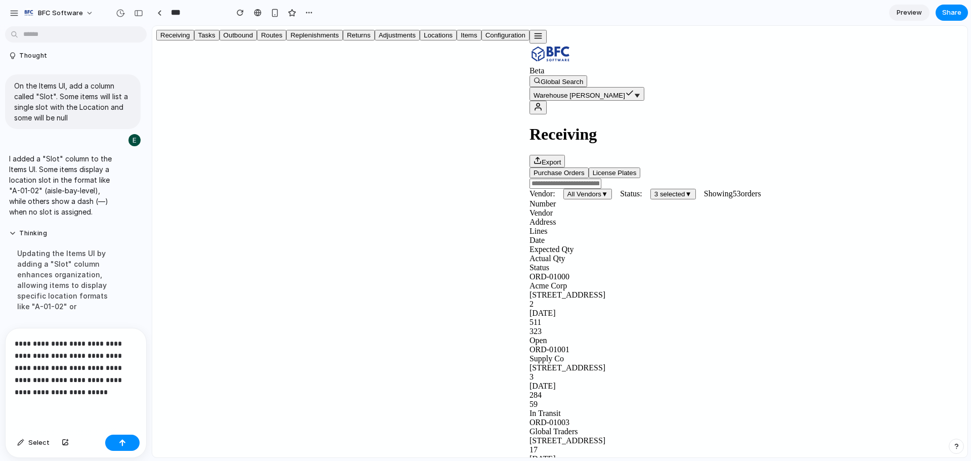
click at [530, 40] on button "button" at bounding box center [538, 37] width 17 height 14
click at [420, 40] on button "Locations" at bounding box center [438, 35] width 37 height 11
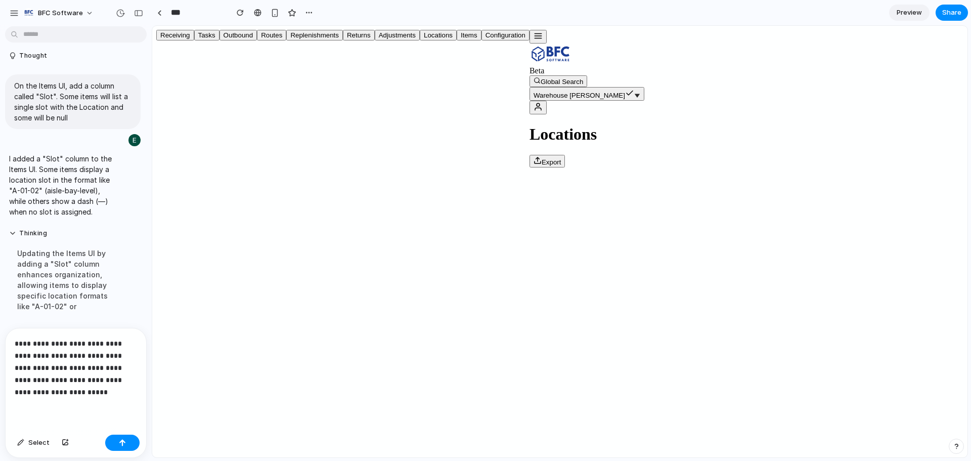
click at [457, 40] on button "Items" at bounding box center [469, 35] width 25 height 11
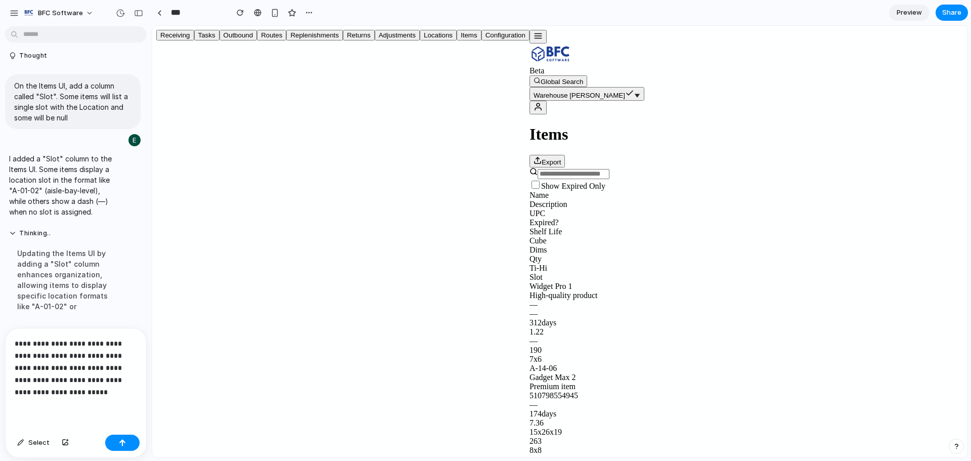
click at [88, 384] on p "**********" at bounding box center [74, 367] width 118 height 61
click at [534, 40] on icon "button" at bounding box center [538, 35] width 9 height 9
click at [457, 40] on button "Items" at bounding box center [469, 35] width 25 height 11
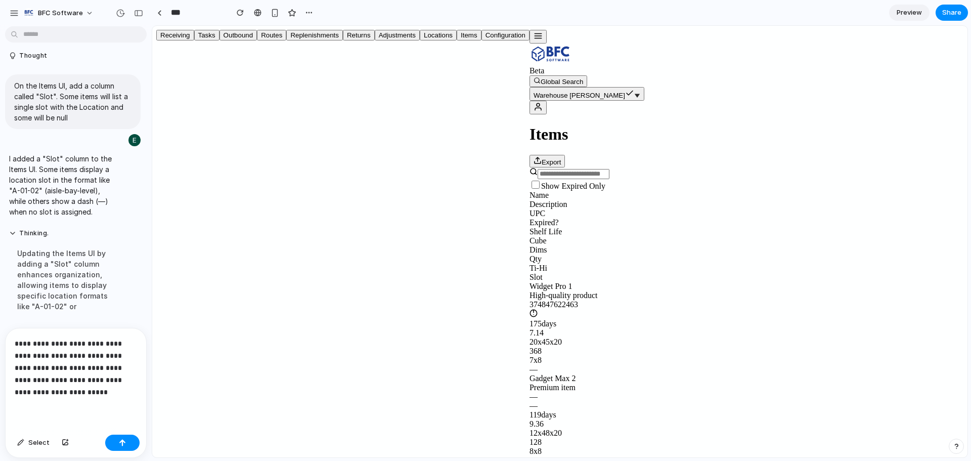
click at [530, 460] on div "Component X 3" at bounding box center [747, 469] width 434 height 9
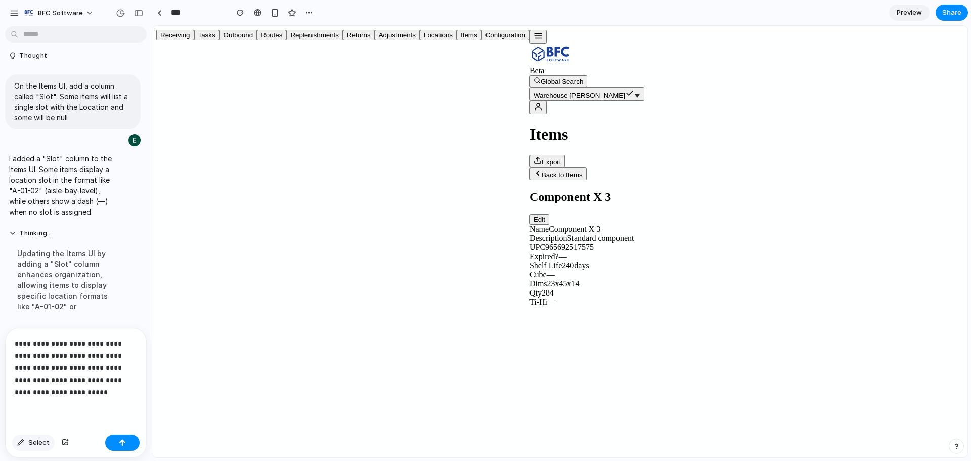
click at [34, 438] on span "Select" at bounding box center [38, 443] width 21 height 10
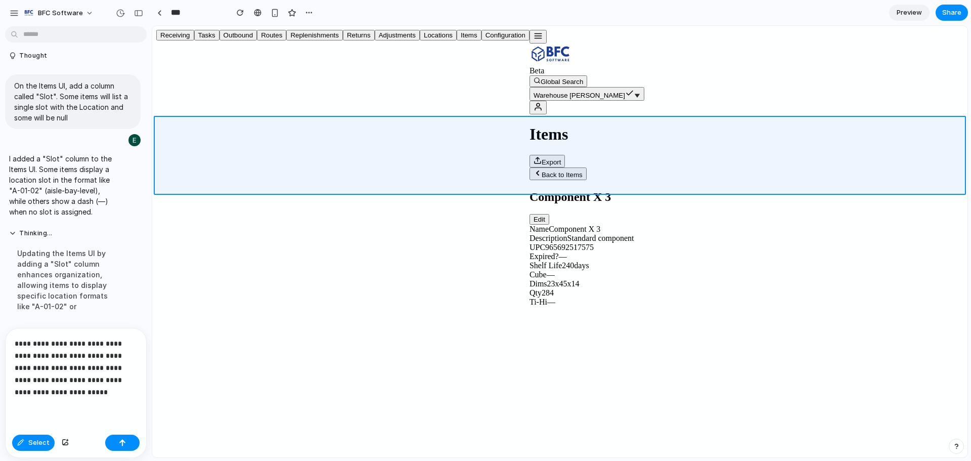
click at [169, 125] on div at bounding box center [559, 241] width 815 height 431
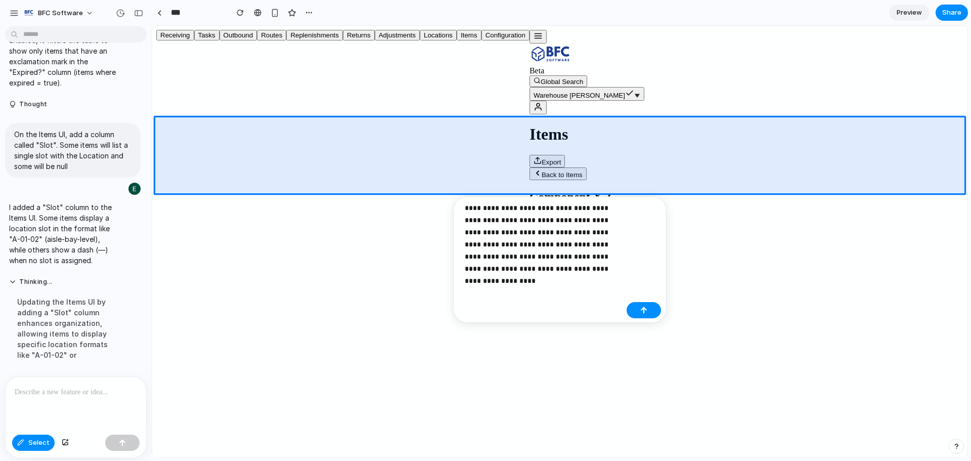
click at [549, 269] on p "**********" at bounding box center [544, 238] width 158 height 73
click at [620, 270] on p "**********" at bounding box center [544, 238] width 158 height 73
click at [465, 283] on p "**********" at bounding box center [544, 250] width 158 height 97
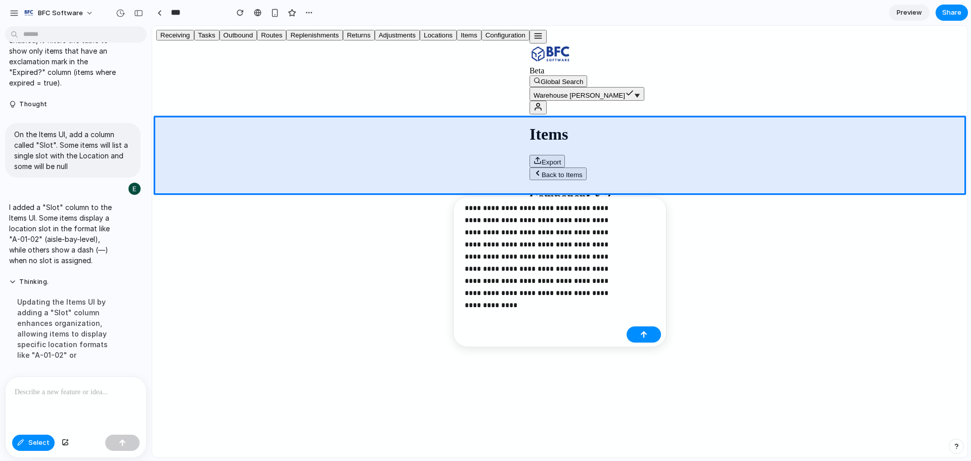
click at [539, 282] on p "**********" at bounding box center [544, 250] width 158 height 97
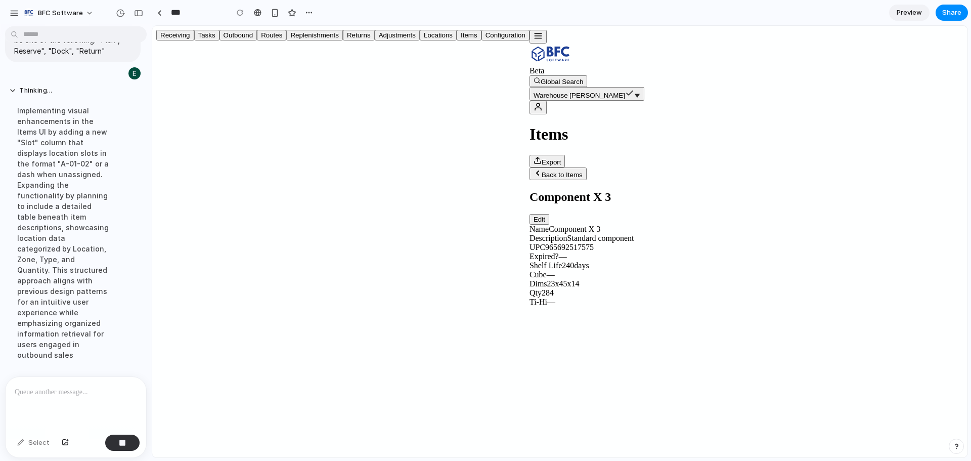
scroll to position [3919, 0]
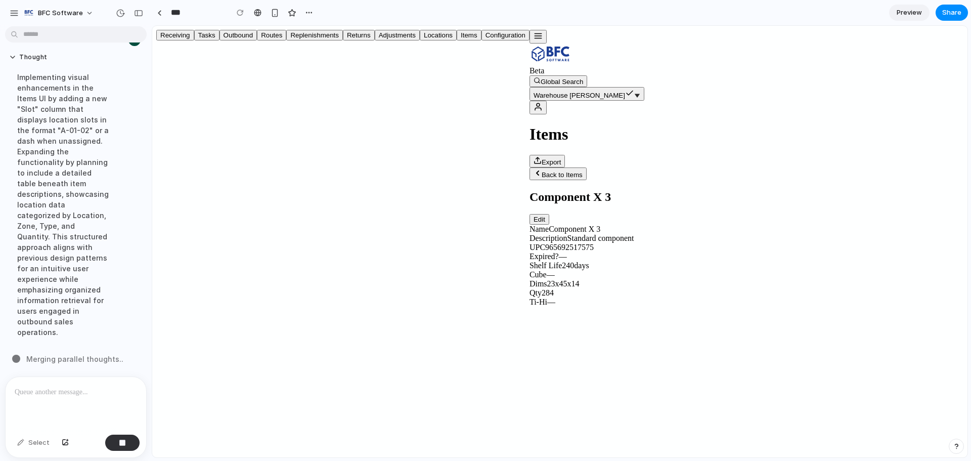
click at [535, 38] on line "button" at bounding box center [538, 38] width 7 height 0
click at [420, 40] on button "Locations" at bounding box center [438, 35] width 37 height 11
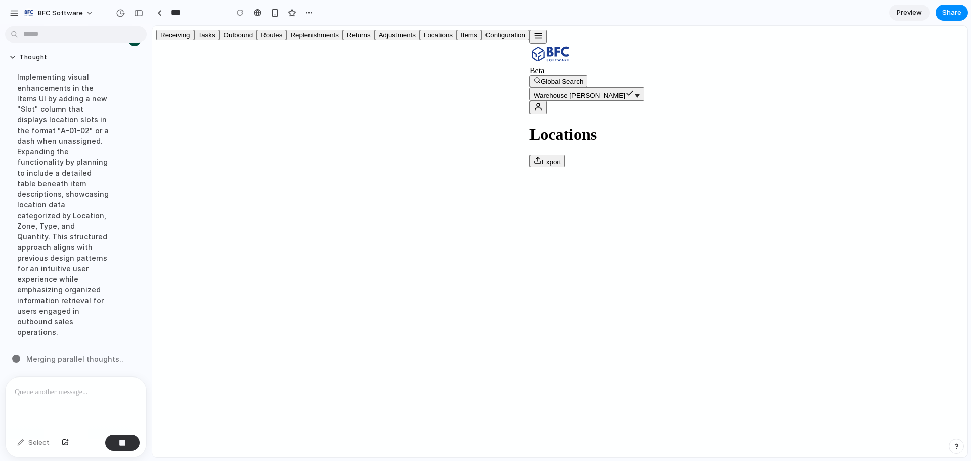
click at [67, 391] on p at bounding box center [74, 392] width 118 height 12
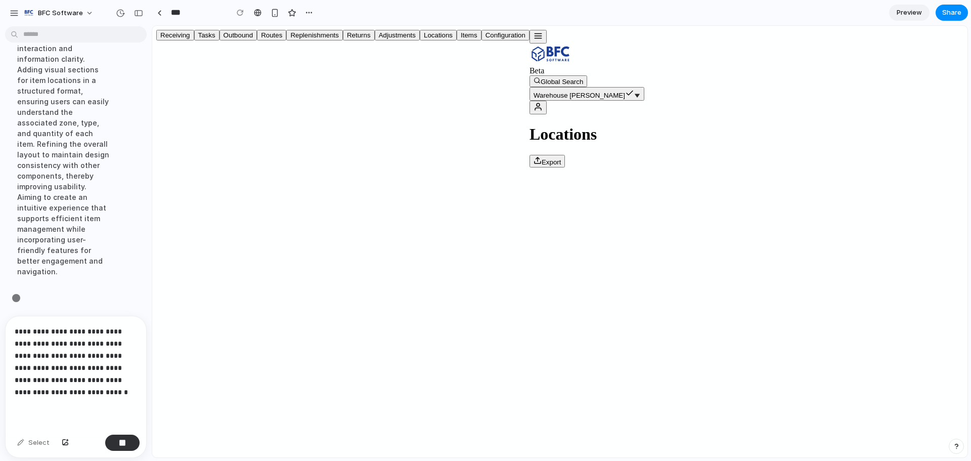
scroll to position [4023, 0]
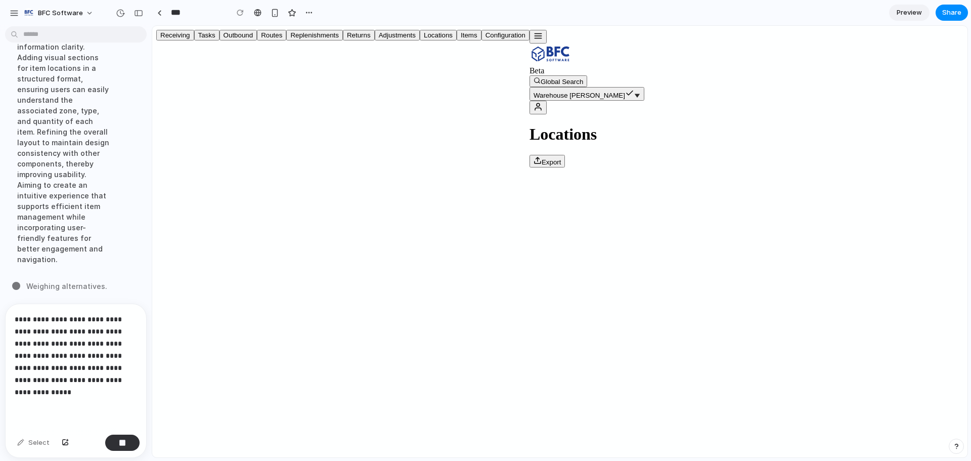
click at [58, 376] on p "**********" at bounding box center [74, 355] width 118 height 85
click at [63, 390] on p "**********" at bounding box center [74, 355] width 118 height 85
click at [35, 385] on p "**********" at bounding box center [74, 355] width 118 height 85
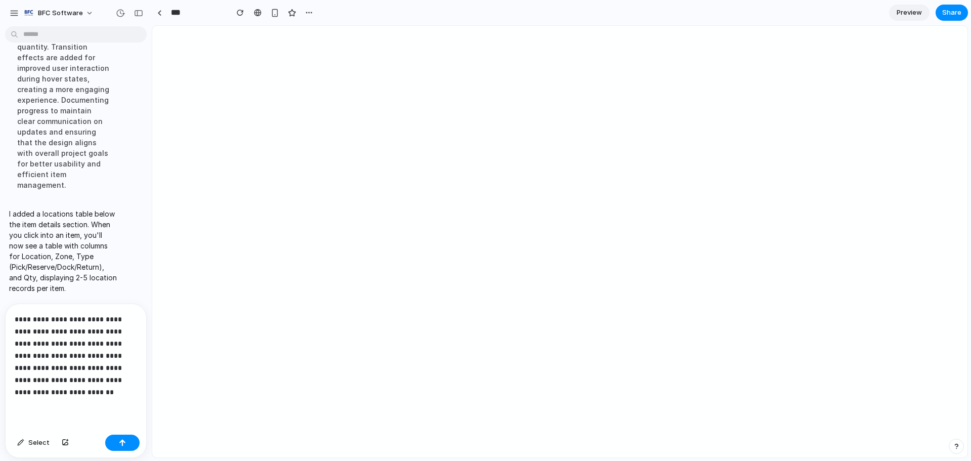
scroll to position [0, 0]
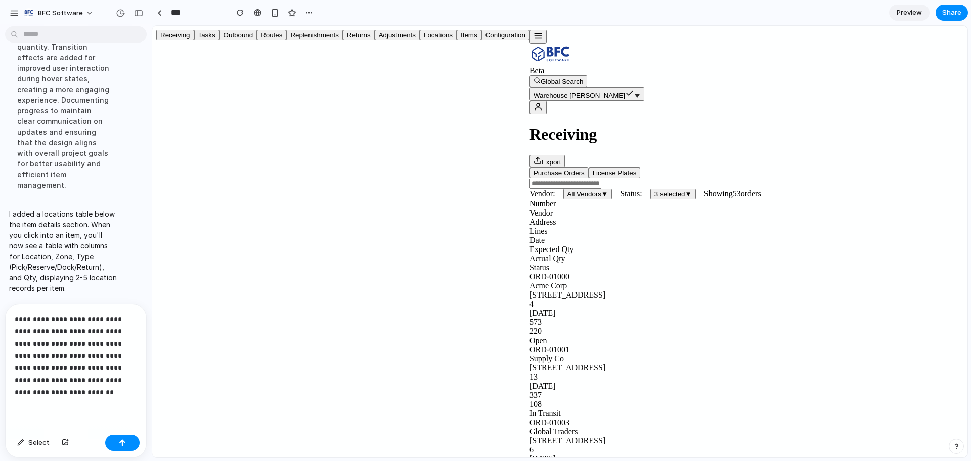
click at [534, 38] on icon "button" at bounding box center [538, 35] width 9 height 9
click at [457, 40] on button "Items" at bounding box center [469, 35] width 25 height 11
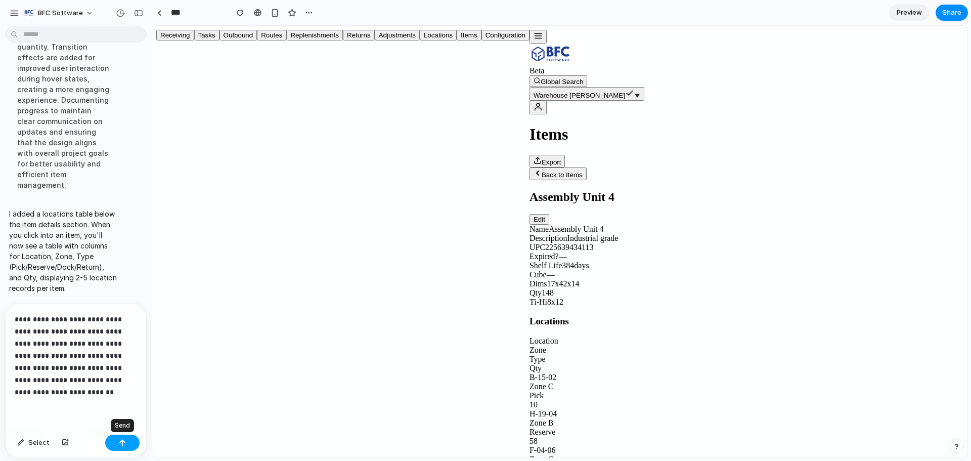
click at [126, 443] on button "button" at bounding box center [122, 443] width 34 height 16
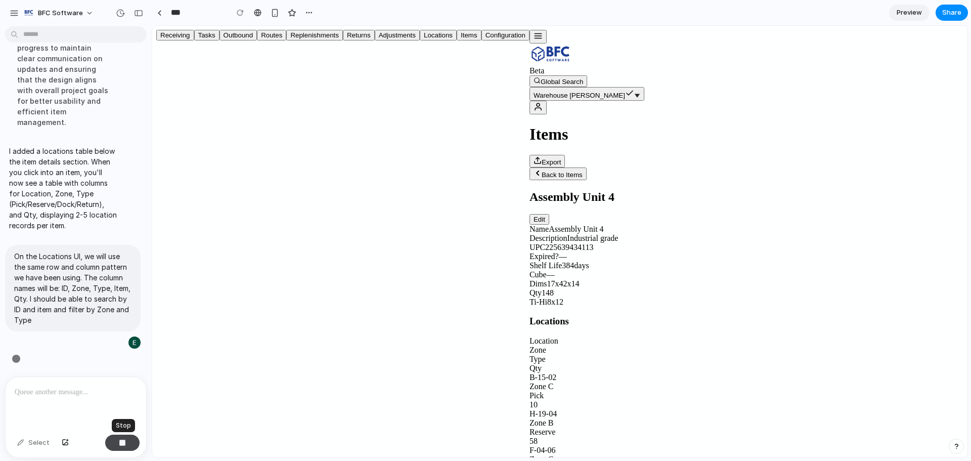
scroll to position [3909, 0]
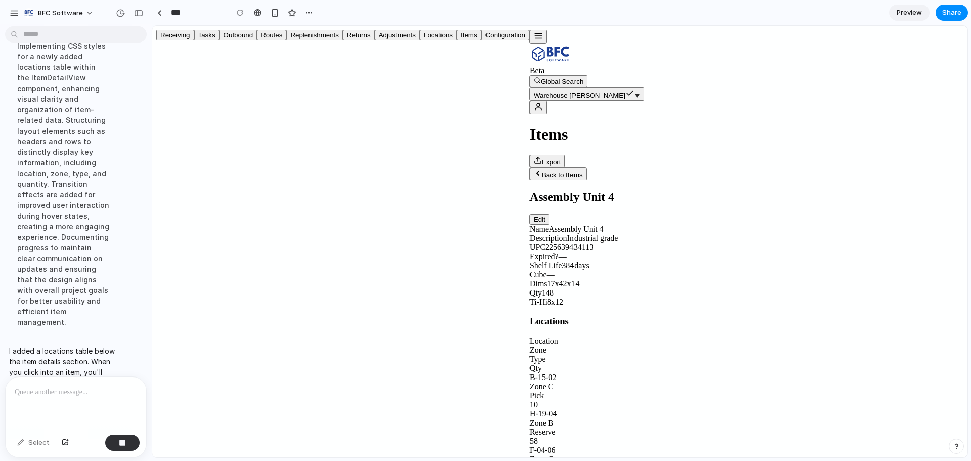
click at [63, 377] on div at bounding box center [76, 404] width 141 height 54
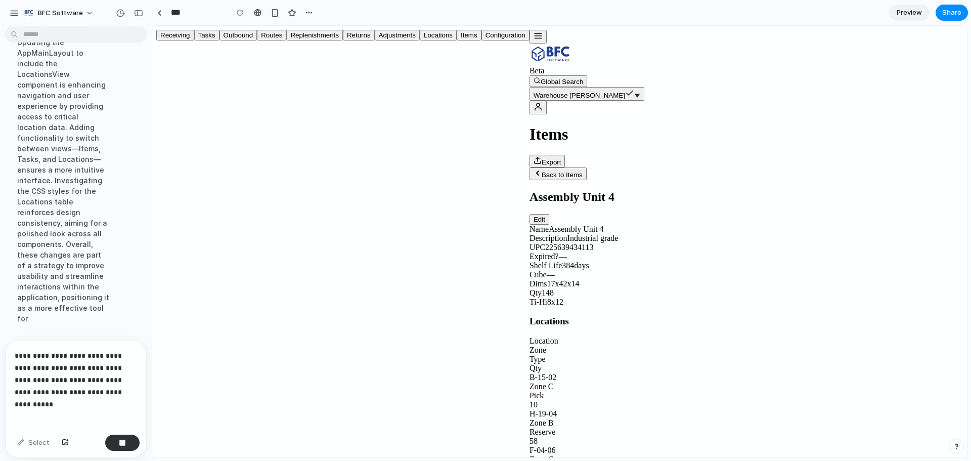
scroll to position [3956, 0]
click at [112, 381] on p "**********" at bounding box center [74, 374] width 118 height 49
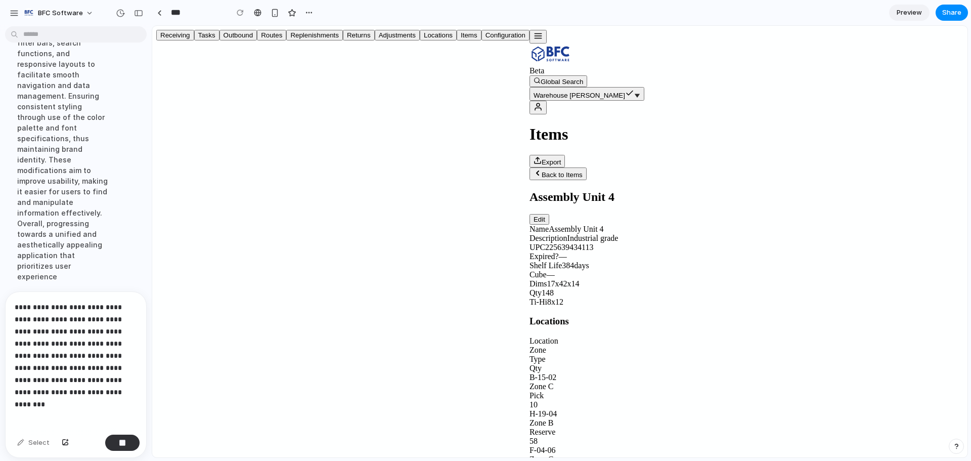
scroll to position [4026, 0]
drag, startPoint x: 105, startPoint y: 388, endPoint x: 88, endPoint y: 391, distance: 17.8
click at [88, 391] on p "**********" at bounding box center [74, 349] width 118 height 97
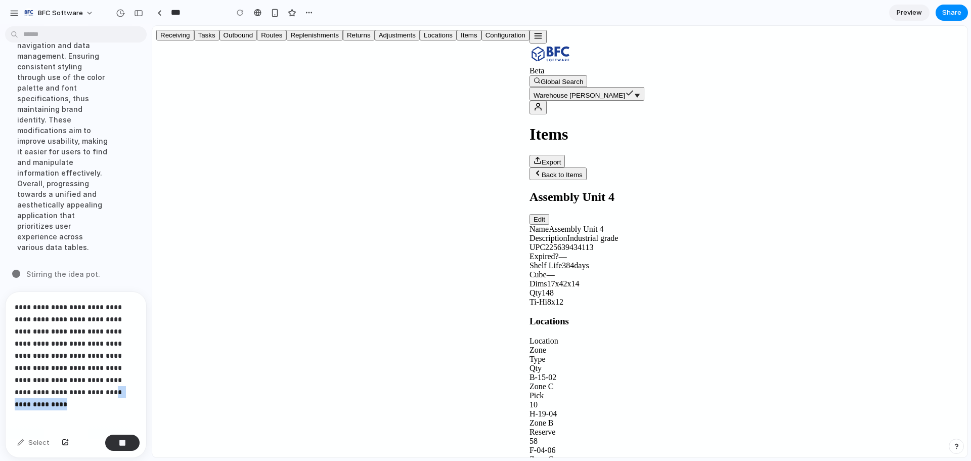
drag, startPoint x: 90, startPoint y: 391, endPoint x: 29, endPoint y: 387, distance: 60.8
click at [29, 387] on p "**********" at bounding box center [74, 349] width 118 height 97
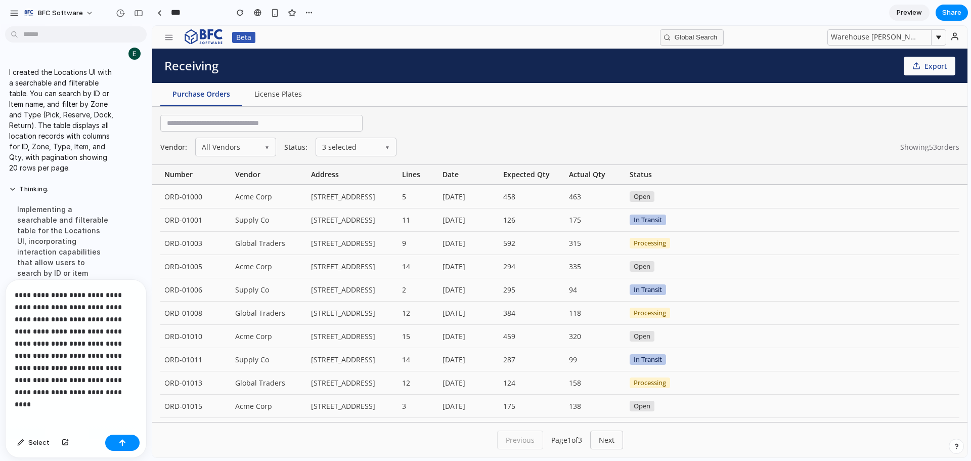
scroll to position [3679, 0]
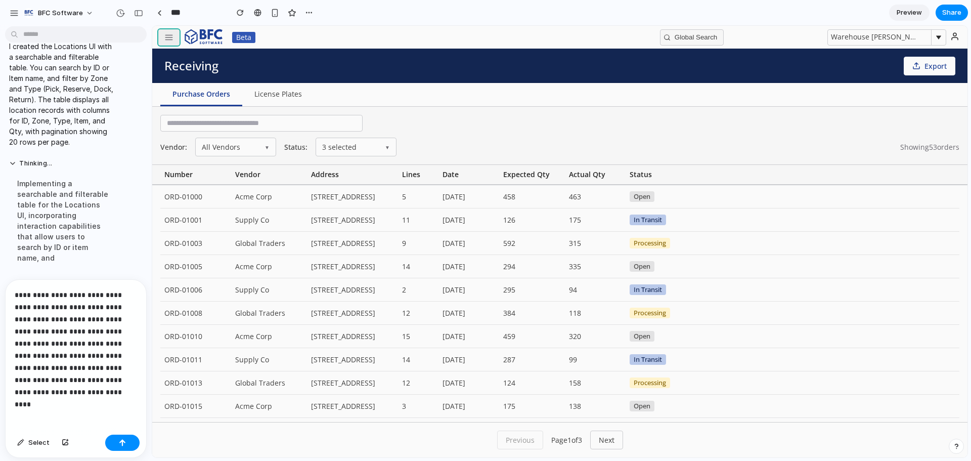
click at [168, 43] on button "button" at bounding box center [168, 37] width 21 height 16
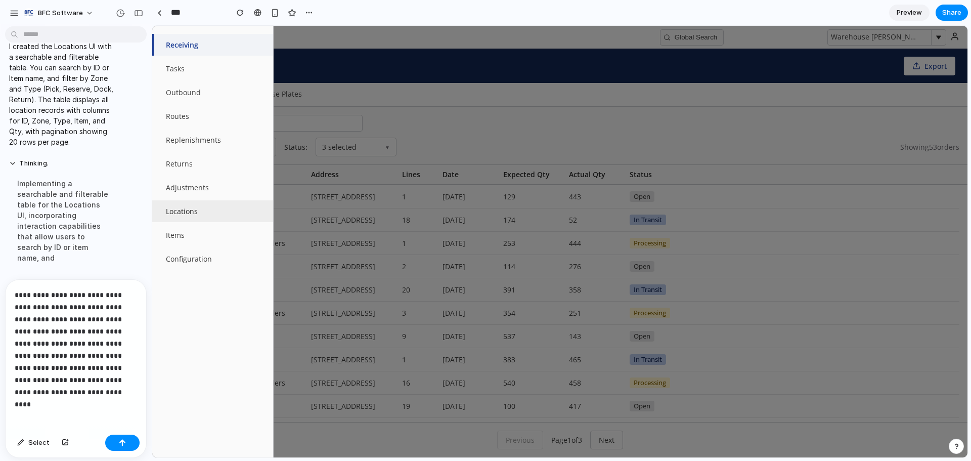
click at [187, 209] on button "Locations" at bounding box center [212, 211] width 121 height 22
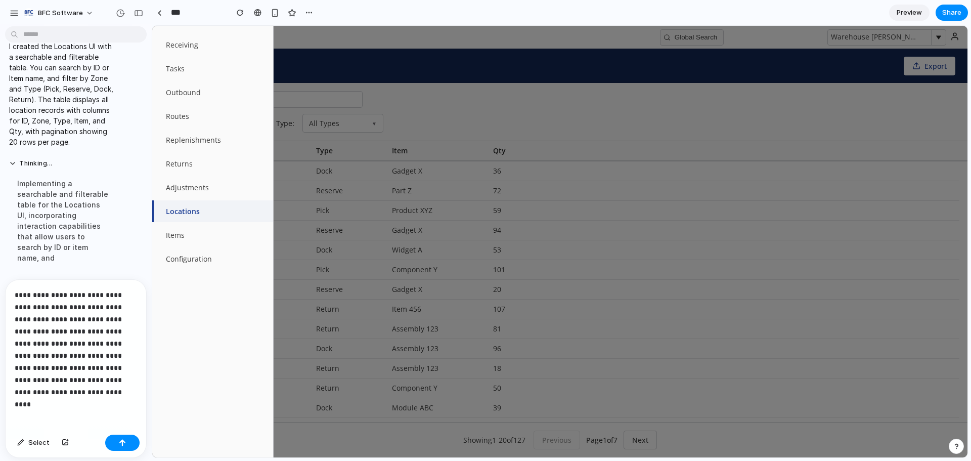
drag, startPoint x: 544, startPoint y: 122, endPoint x: 546, endPoint y: 104, distance: 18.3
click at [544, 121] on div at bounding box center [559, 241] width 815 height 431
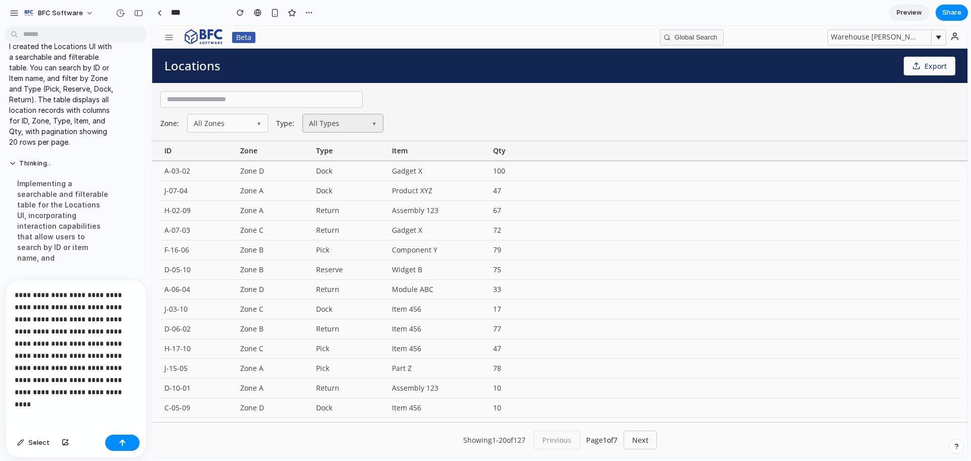
click at [361, 119] on button "All Types ▼" at bounding box center [342, 123] width 81 height 19
click at [443, 120] on div "Zone: All Zones ▼ Type: All Types ▼" at bounding box center [559, 123] width 799 height 19
click at [209, 122] on button "All Zones ▼" at bounding box center [227, 123] width 81 height 19
click at [445, 112] on div "Zone: All Zones ▼ All Zones Zone A Zone B Zone C Zone D Type: All Types ▼" at bounding box center [559, 112] width 815 height 58
click at [79, 387] on p "**********" at bounding box center [74, 343] width 118 height 109
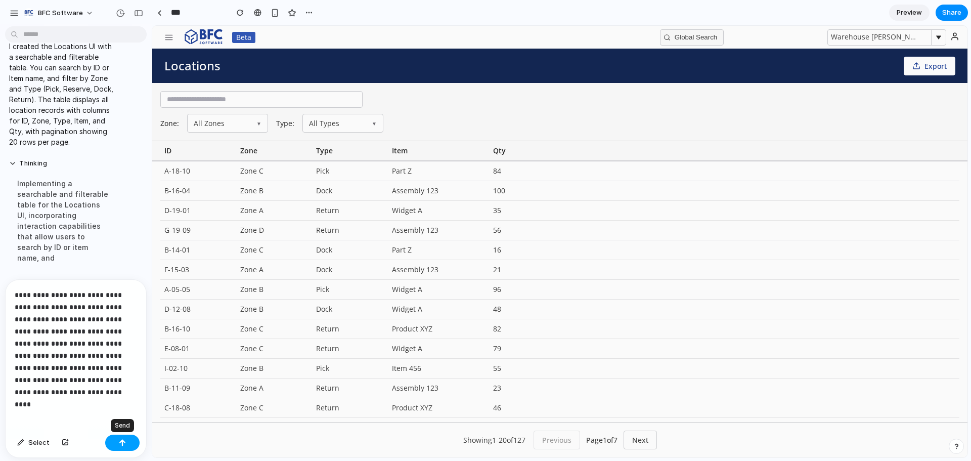
click at [119, 441] on div "button" at bounding box center [122, 442] width 7 height 7
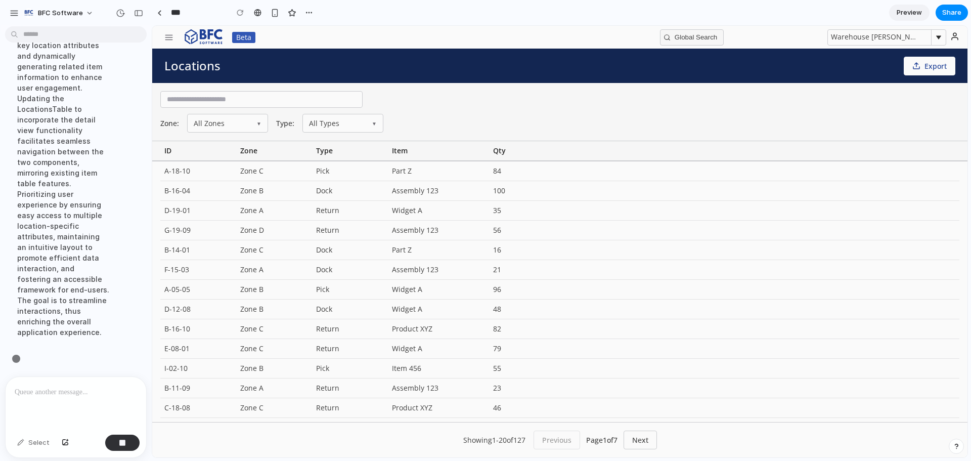
scroll to position [3972, 0]
